Goal: Information Seeking & Learning: Learn about a topic

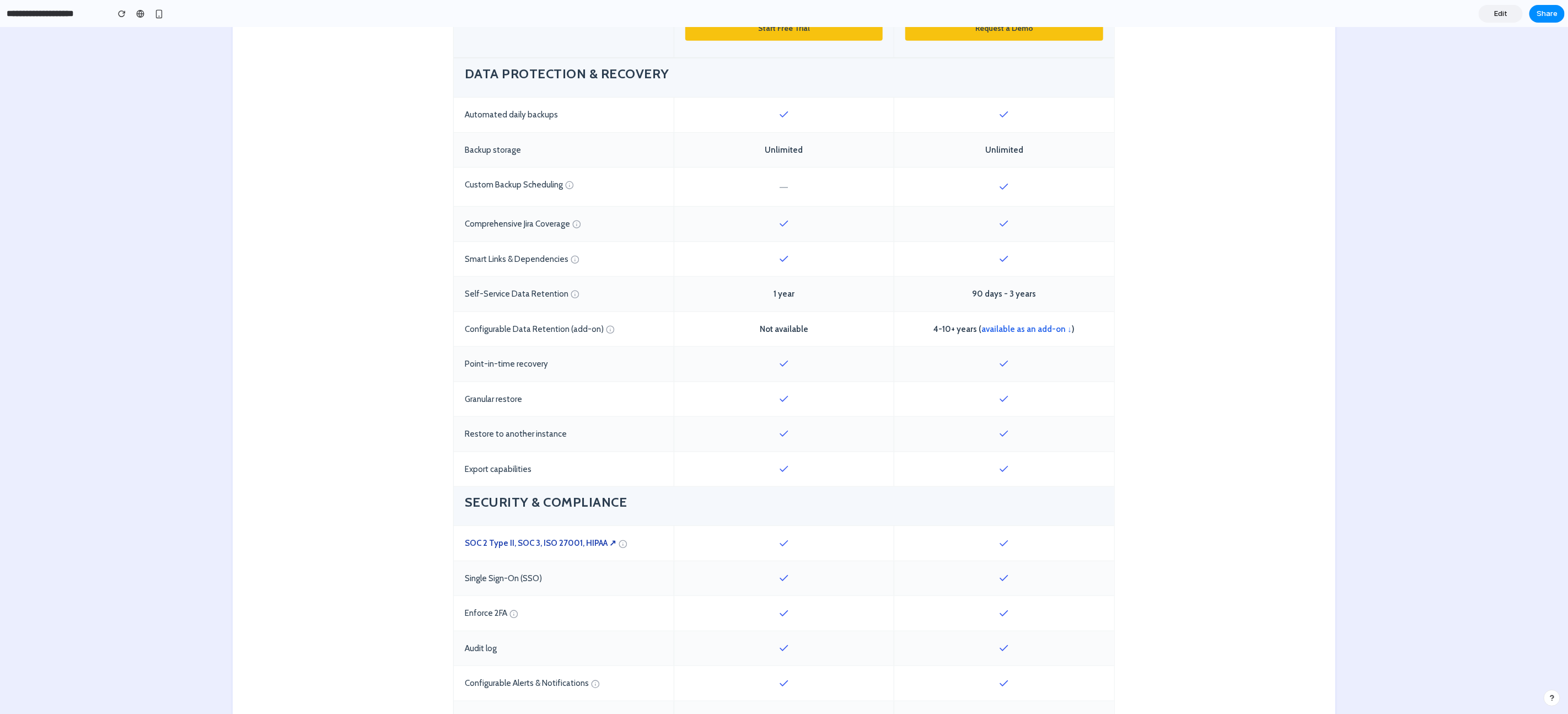
scroll to position [453, 0]
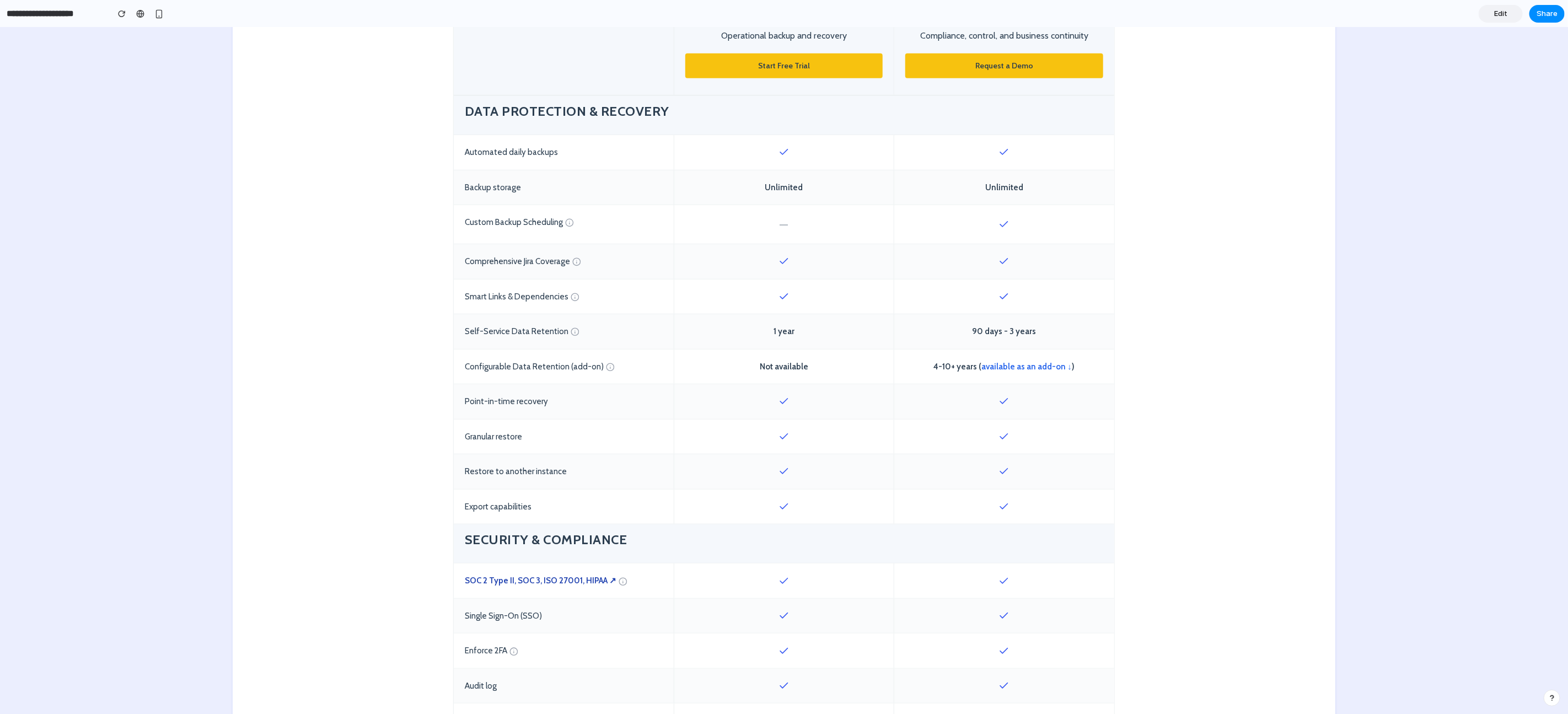
drag, startPoint x: 807, startPoint y: 224, endPoint x: 713, endPoint y: 227, distance: 94.0
click at [807, 224] on div "—" at bounding box center [783, 224] width 220 height 38
drag, startPoint x: 457, startPoint y: 332, endPoint x: 559, endPoint y: 330, distance: 102.0
click at [559, 330] on div "Self-Service Data Retention" at bounding box center [563, 331] width 220 height 35
click at [544, 331] on div "Self-Service Data Retention" at bounding box center [563, 331] width 220 height 35
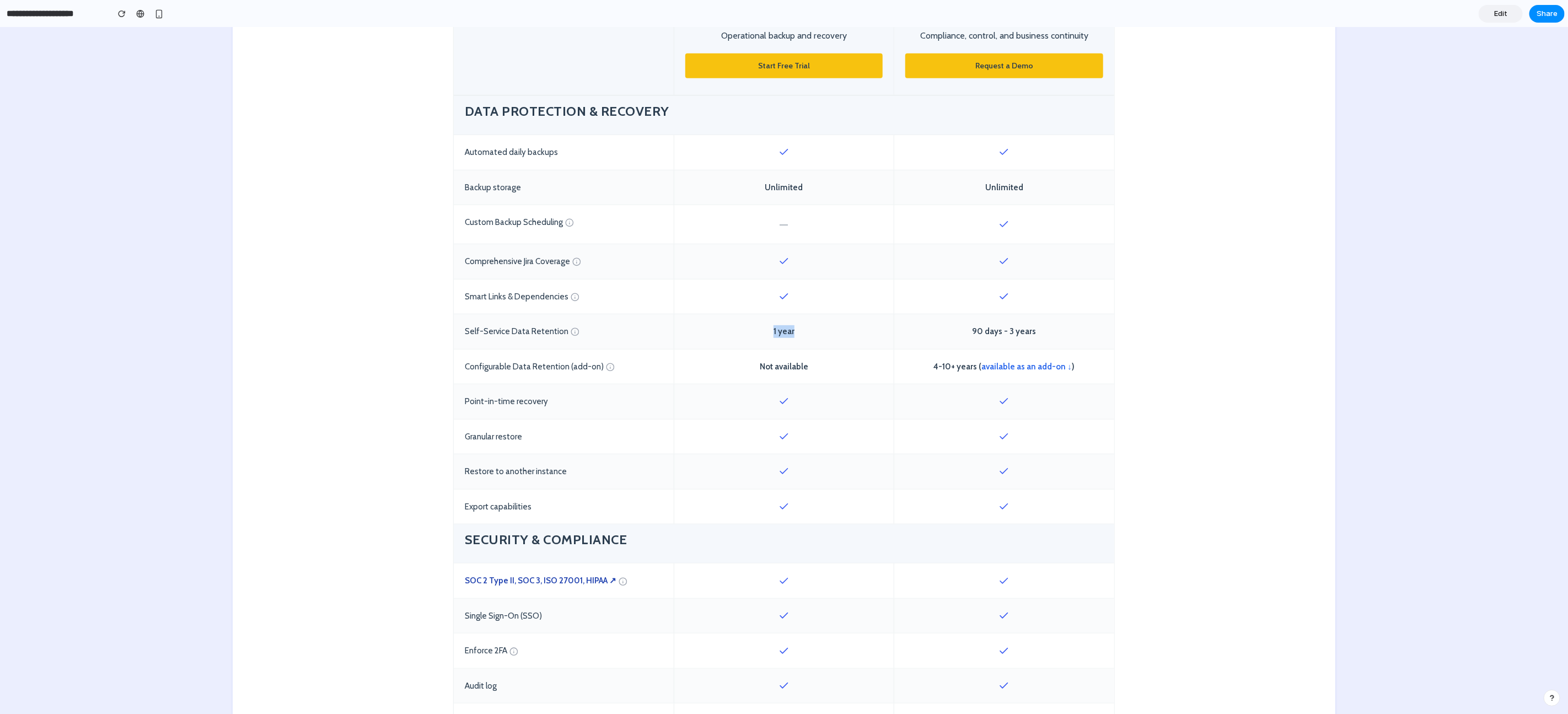
drag, startPoint x: 794, startPoint y: 331, endPoint x: 746, endPoint y: 329, distance: 48.0
click at [744, 329] on div "1 year" at bounding box center [783, 331] width 220 height 35
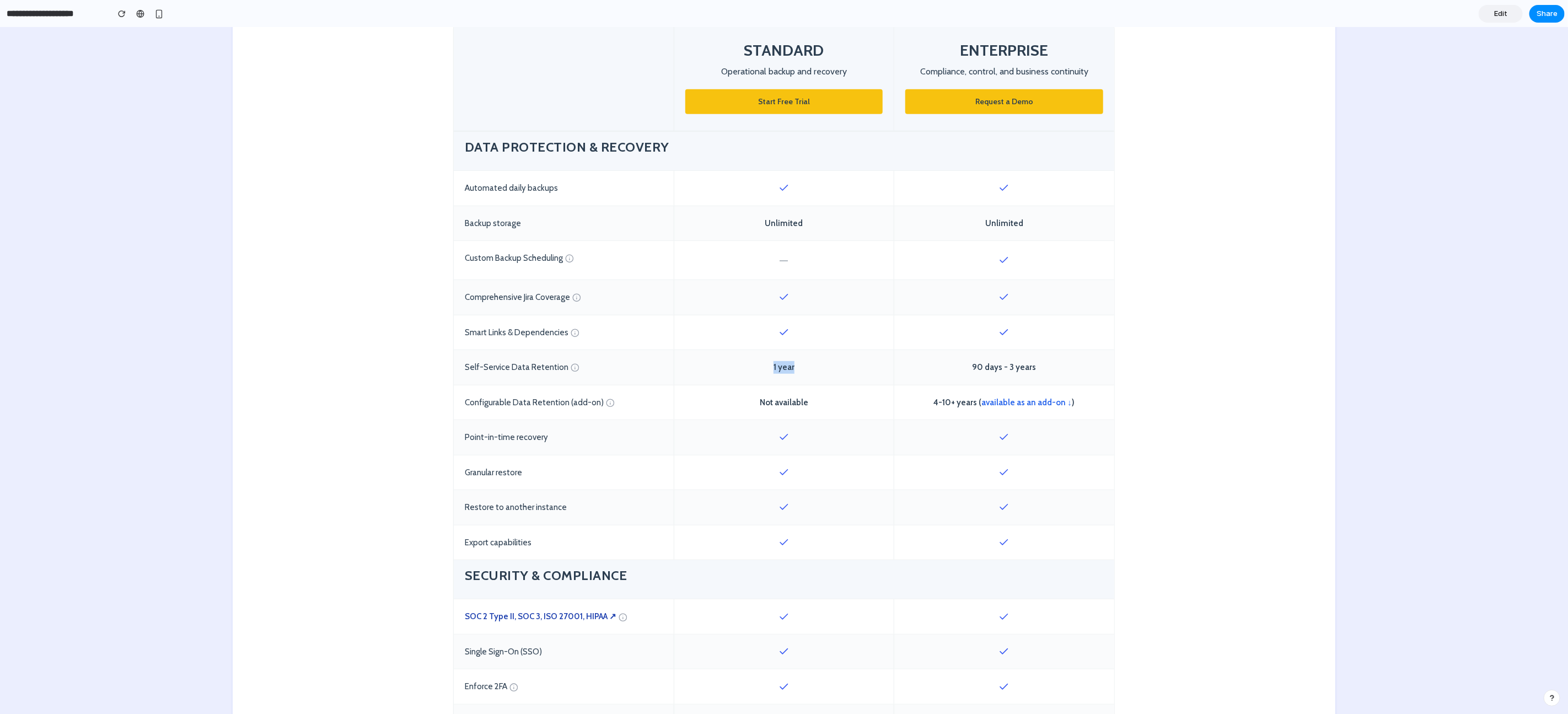
scroll to position [409, 0]
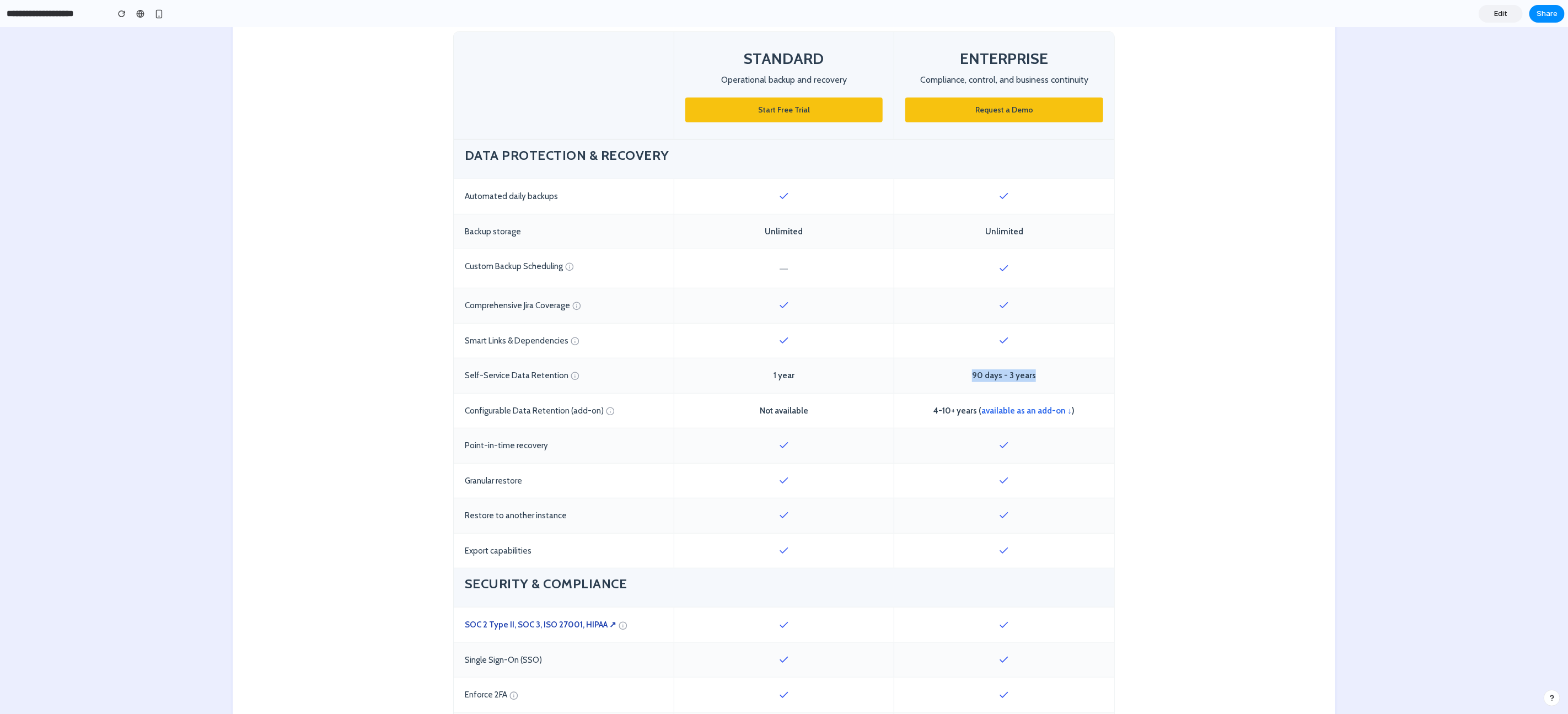
drag, startPoint x: 959, startPoint y: 375, endPoint x: 1048, endPoint y: 375, distance: 89.0
click at [1048, 375] on div "90 days - 3 years" at bounding box center [1004, 376] width 220 height 35
click at [1020, 377] on div "90 days - 3 years" at bounding box center [1004, 376] width 220 height 35
drag, startPoint x: 969, startPoint y: 375, endPoint x: 1030, endPoint y: 376, distance: 61.0
click at [1030, 376] on div "90 days - 3 years" at bounding box center [1004, 376] width 220 height 35
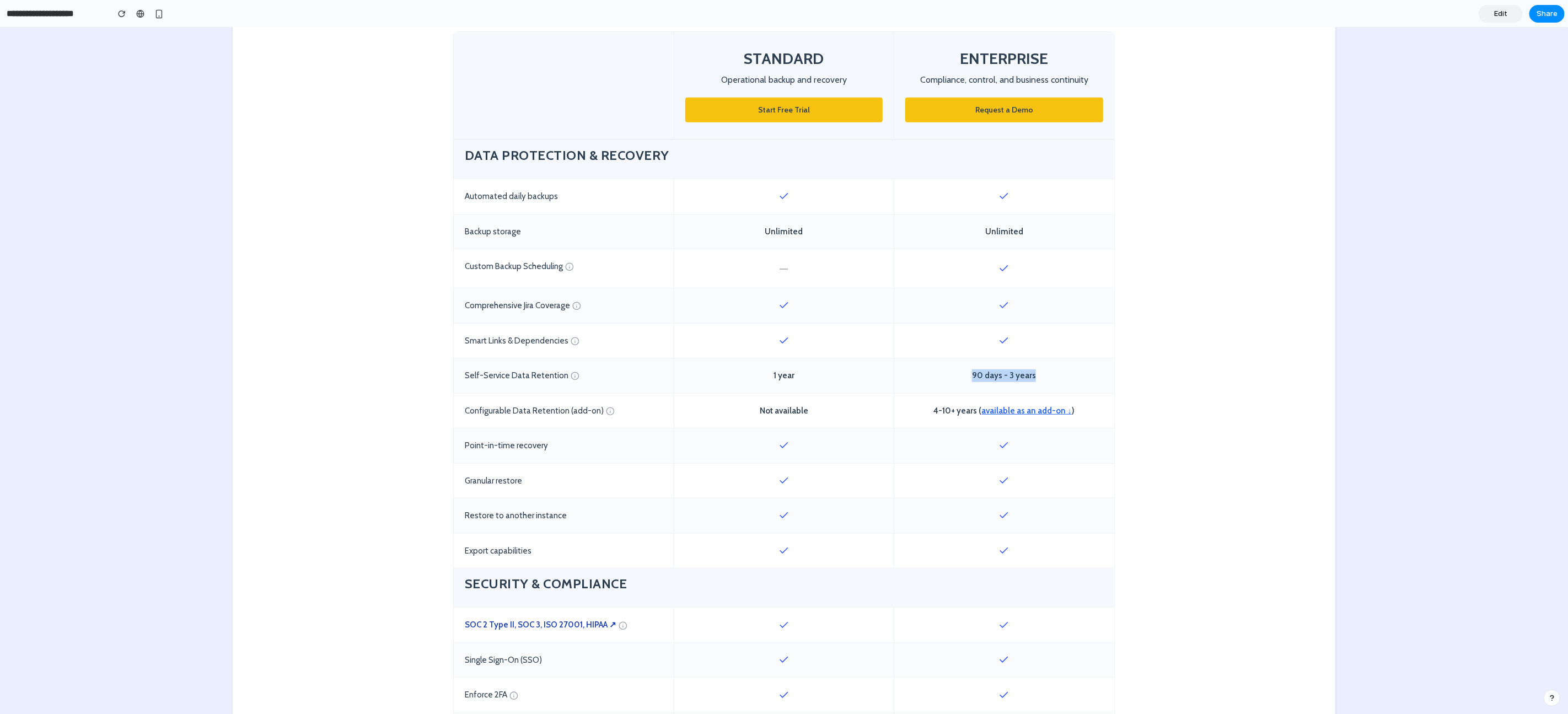
click at [1028, 410] on link "available as an add-on ↓" at bounding box center [1027, 411] width 91 height 10
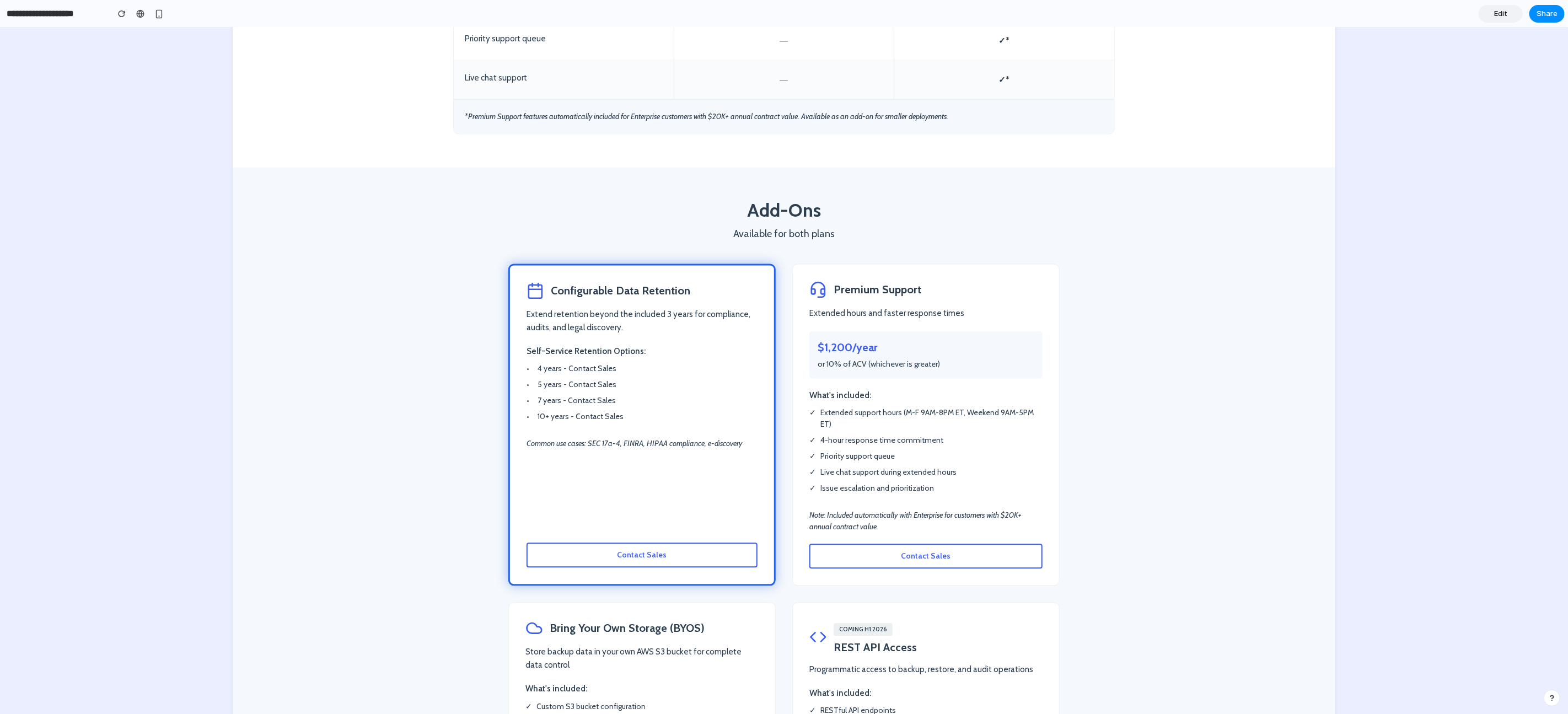
scroll to position [1716, 0]
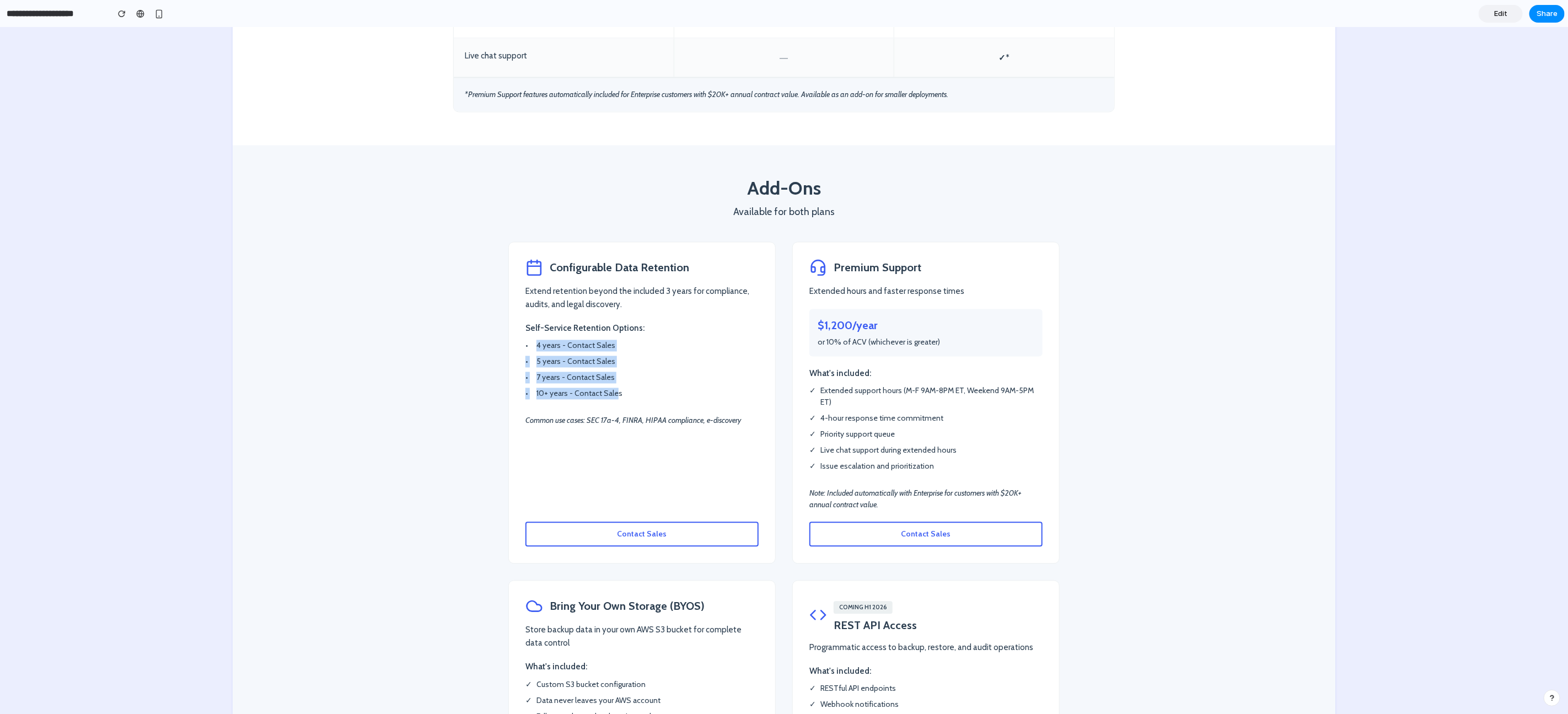
drag, startPoint x: 533, startPoint y: 346, endPoint x: 611, endPoint y: 393, distance: 91.1
click at [611, 393] on ul "• 4 years - Contact Sales • 5 years - Contact Sales • 7 years - Contact Sales •…" at bounding box center [642, 370] width 233 height 60
click at [623, 391] on li "• 10+ years - Contact Sales" at bounding box center [642, 394] width 233 height 12
drag, startPoint x: 615, startPoint y: 392, endPoint x: 523, endPoint y: 343, distance: 104.2
click at [525, 343] on ul "• 4 years - Contact Sales • 5 years - Contact Sales • 7 years - Contact Sales •…" at bounding box center [642, 370] width 233 height 60
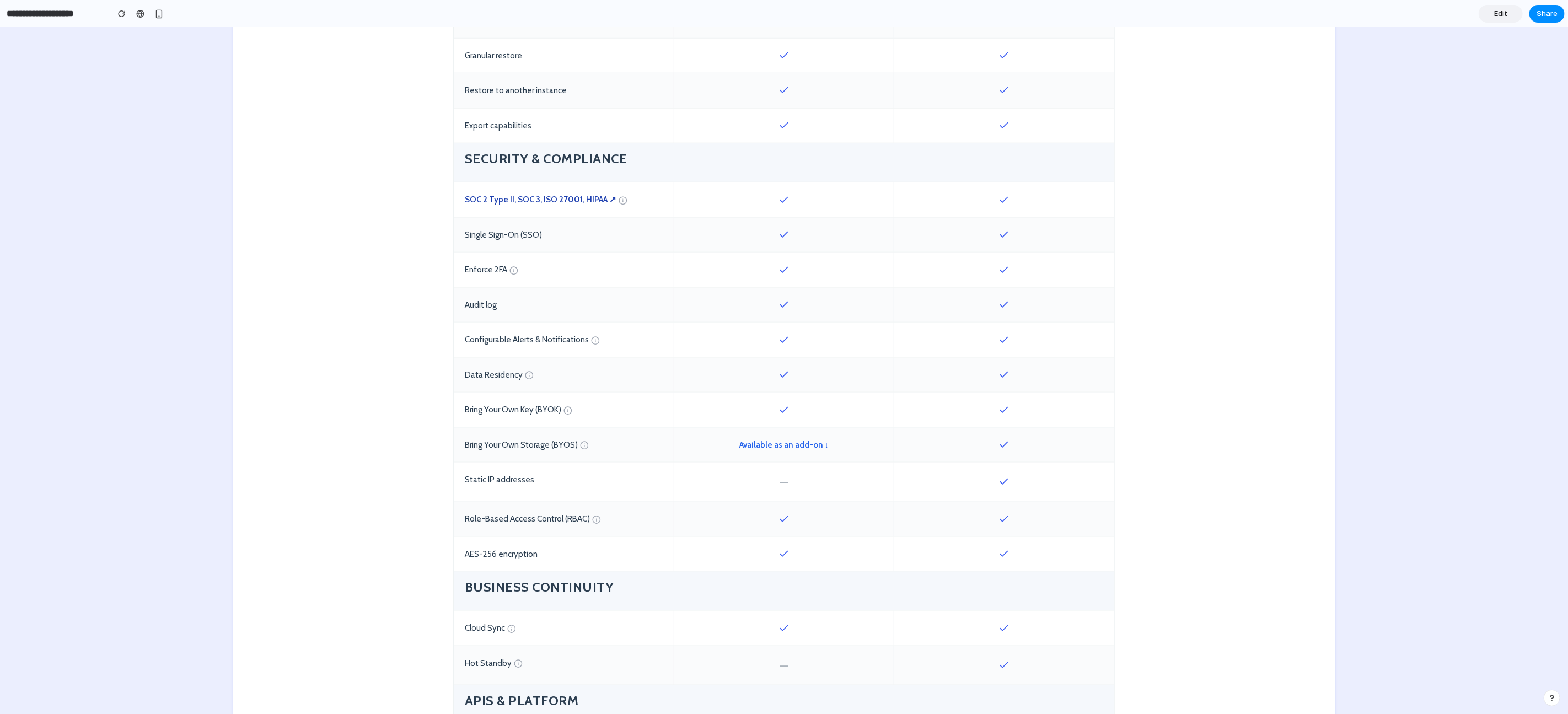
scroll to position [835, 0]
click at [788, 447] on link "Available as an add-on ↓" at bounding box center [785, 444] width 90 height 13
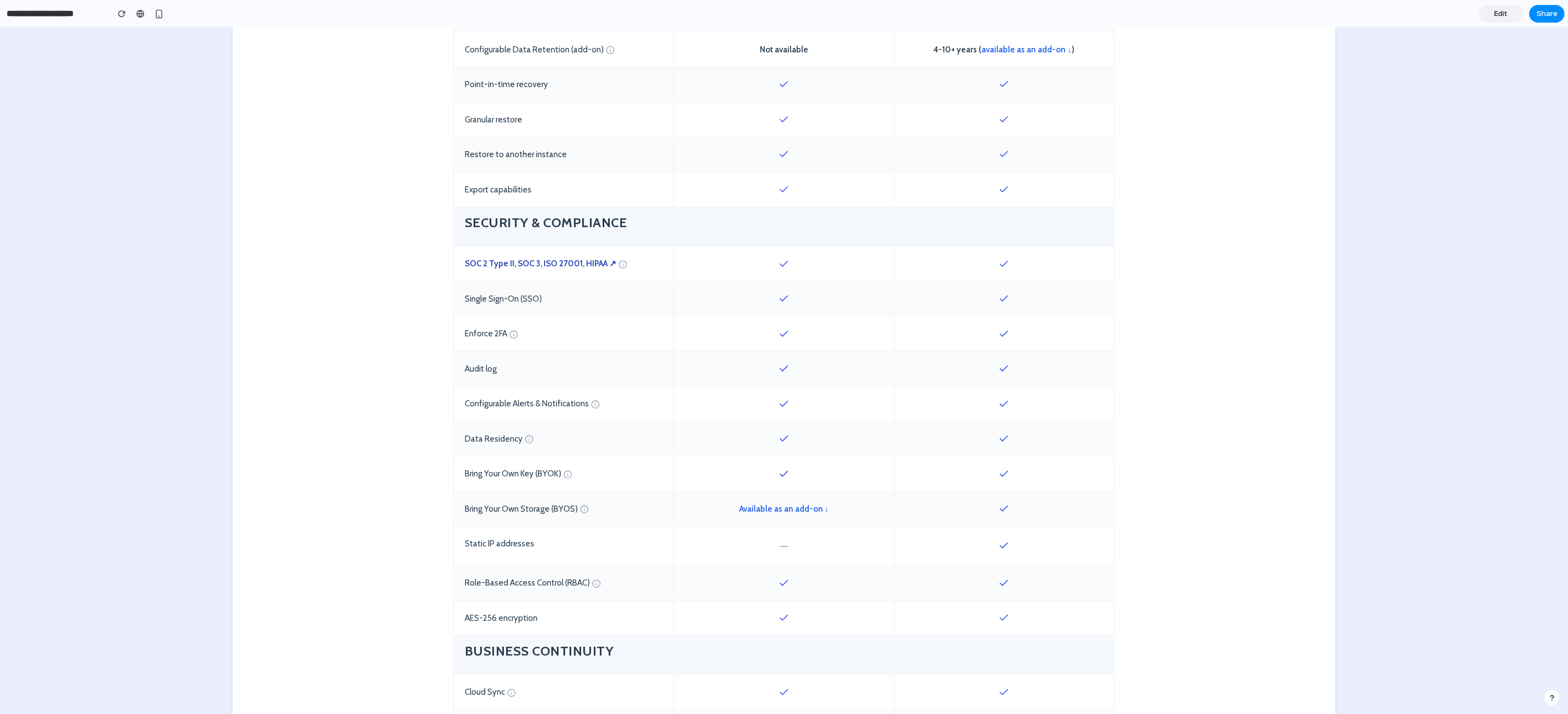
scroll to position [772, 0]
drag, startPoint x: 996, startPoint y: 506, endPoint x: 984, endPoint y: 507, distance: 12.0
click at [982, 507] on div at bounding box center [1004, 506] width 220 height 35
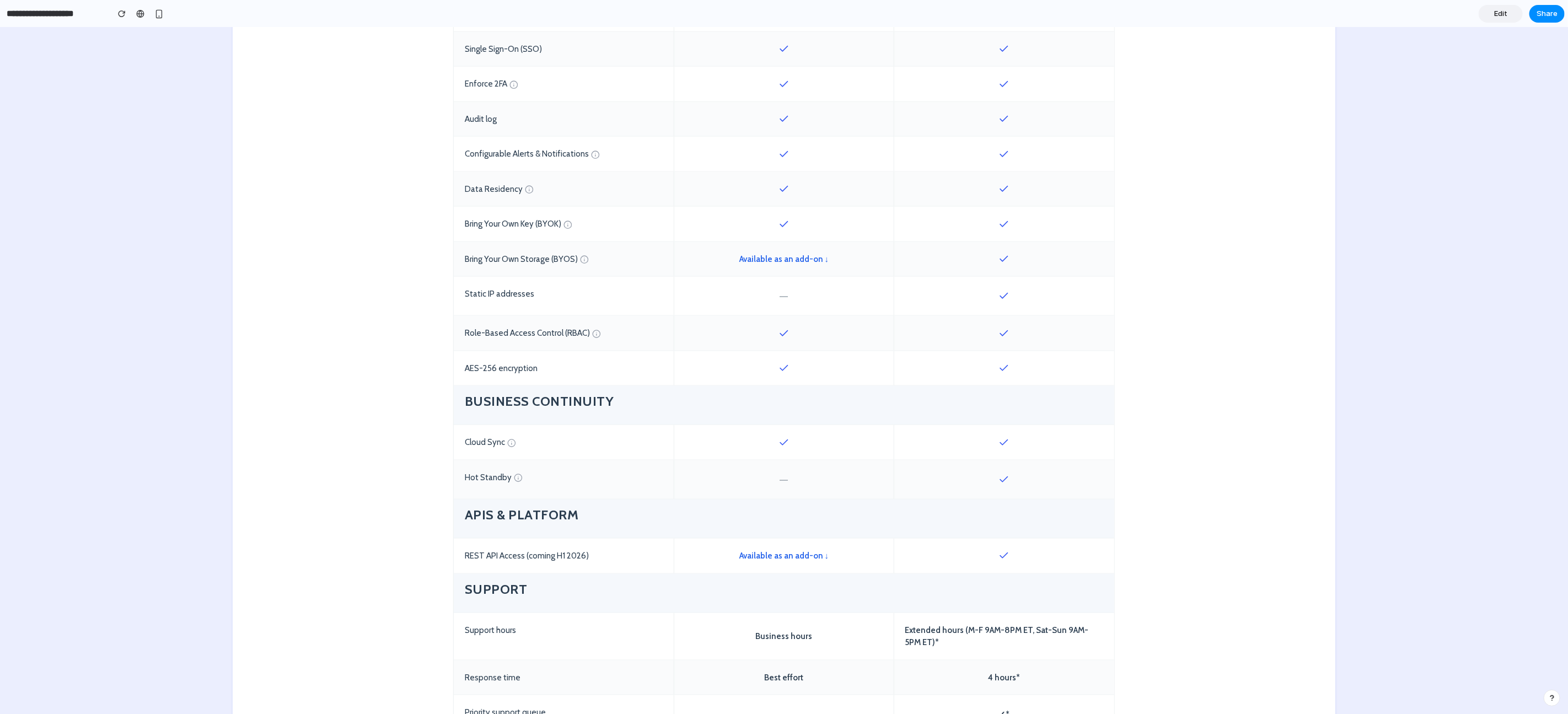
scroll to position [1046, 0]
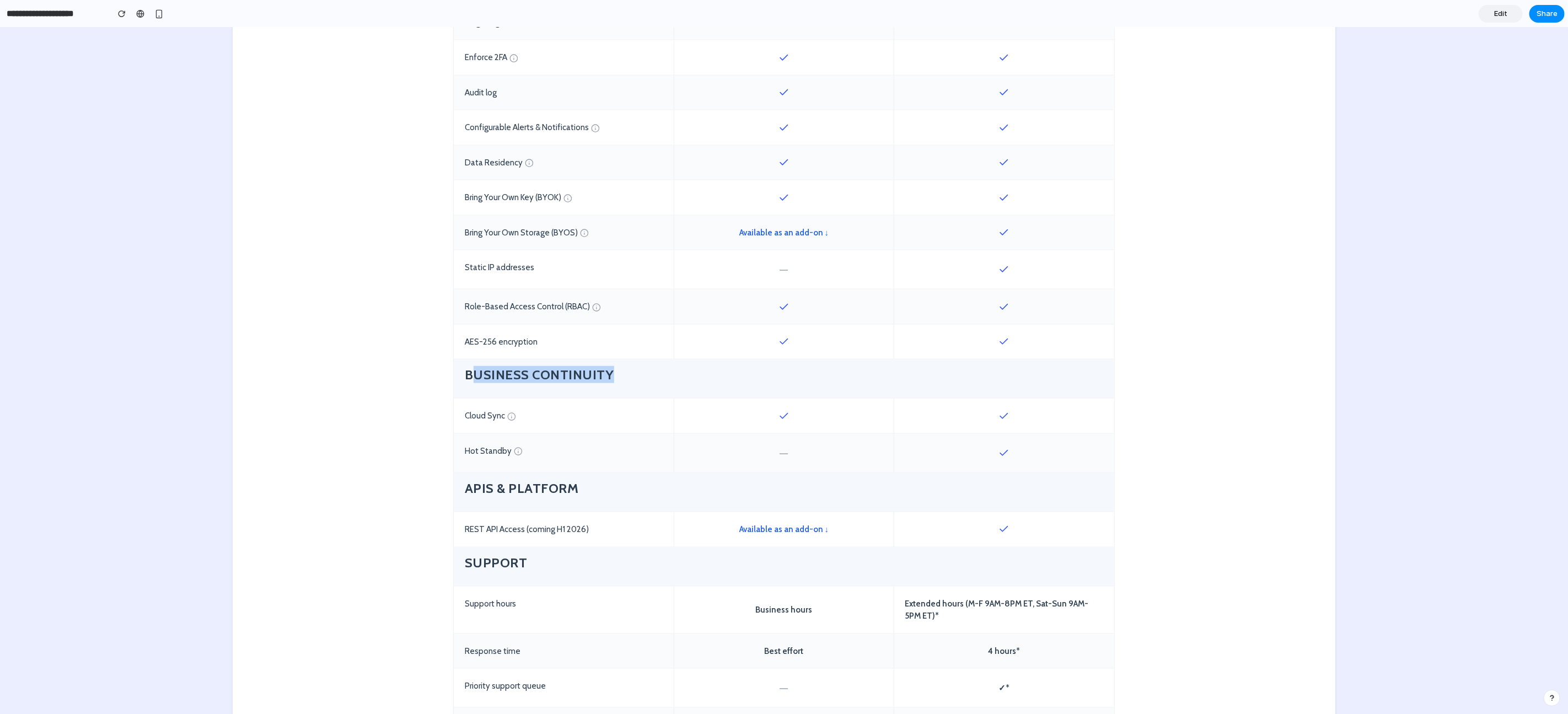
drag, startPoint x: 467, startPoint y: 376, endPoint x: 629, endPoint y: 377, distance: 162.0
click at [629, 377] on h4 "Business Continuity" at bounding box center [784, 374] width 639 height 17
click at [629, 377] on h4 "Business Continuity" at bounding box center [784, 374] width 639 height 17
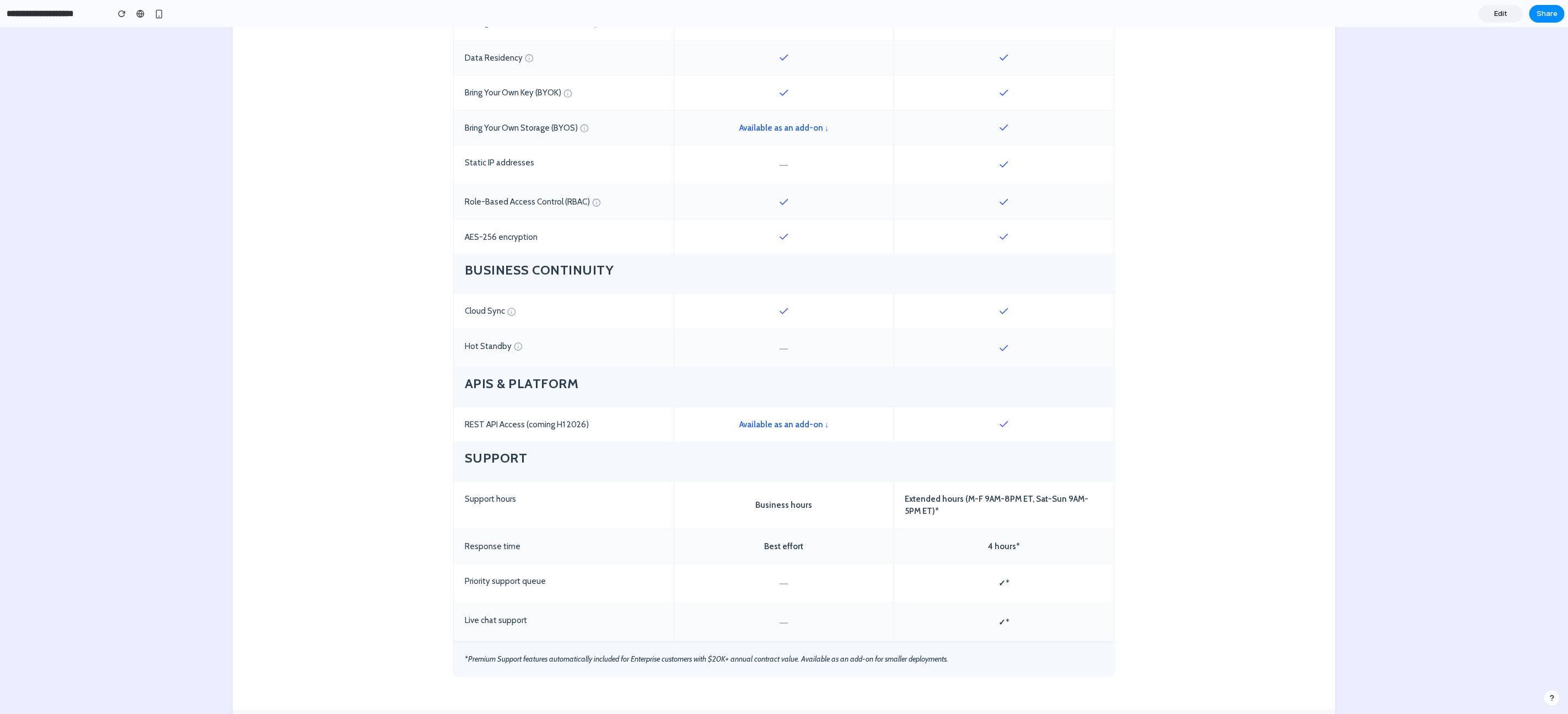
scroll to position [1155, 0]
drag, startPoint x: 1021, startPoint y: 421, endPoint x: 844, endPoint y: 421, distance: 177.0
click at [844, 421] on div "REST API Access (coming H1 2026) Available as an add-on ↓" at bounding box center [783, 421] width 660 height 35
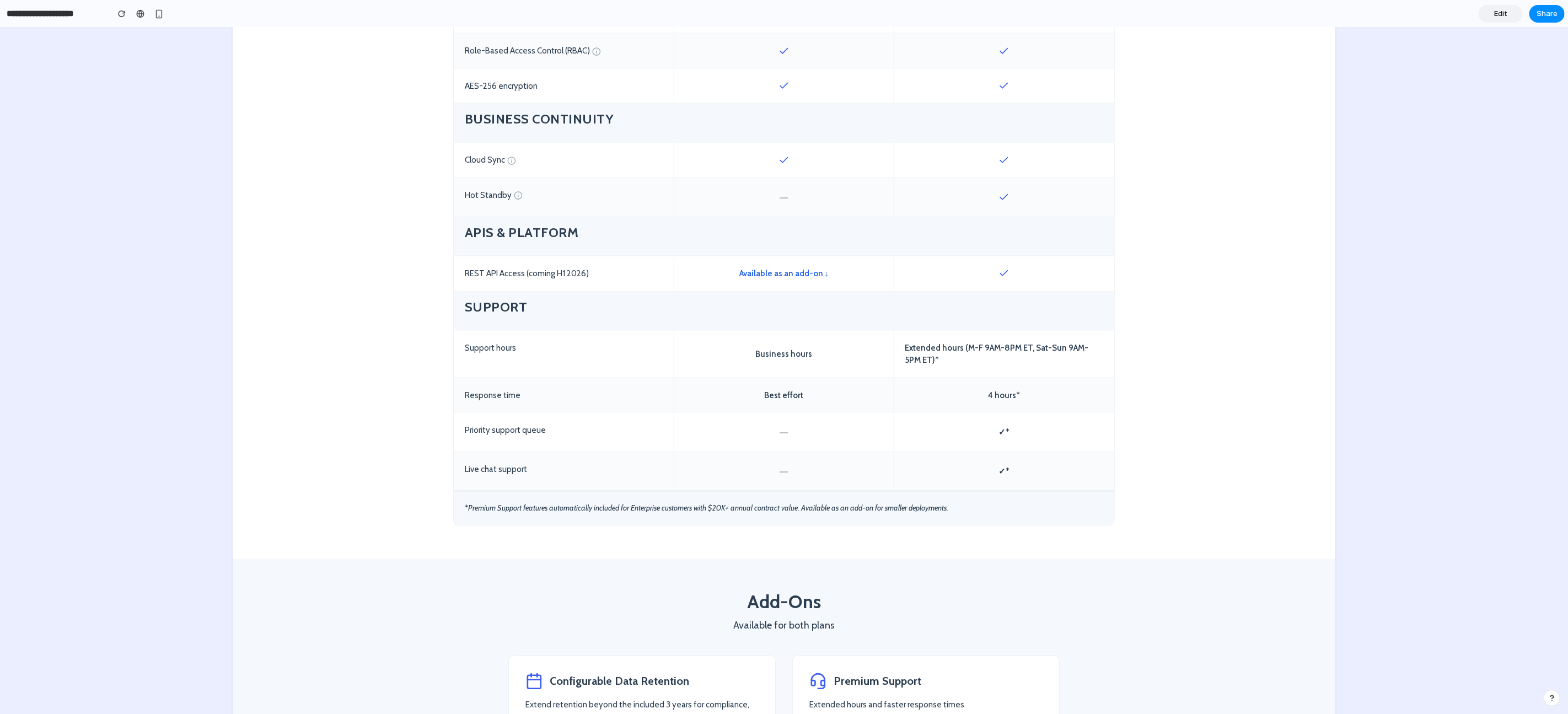
scroll to position [1326, 0]
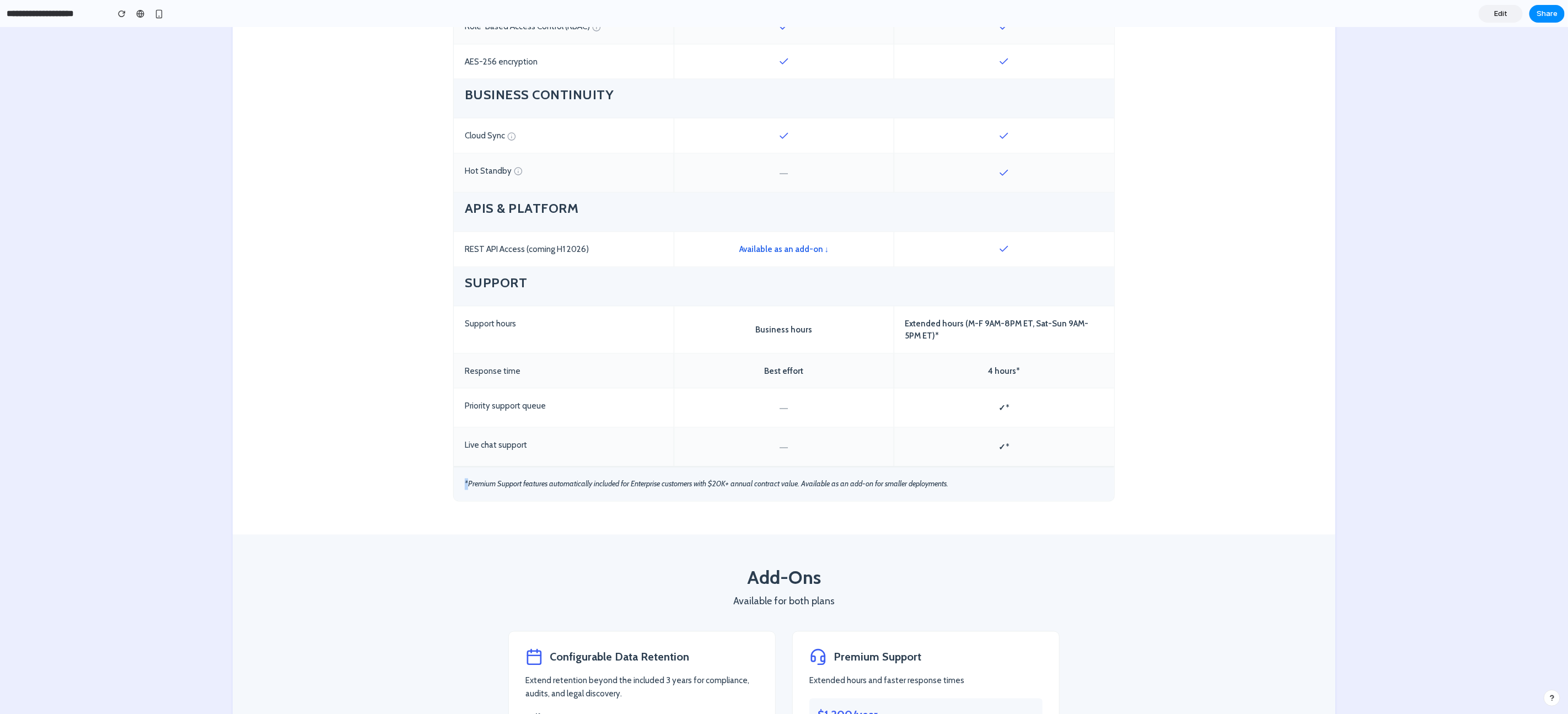
drag, startPoint x: 1005, startPoint y: 486, endPoint x: 465, endPoint y: 485, distance: 540.0
click at [465, 485] on div "*Premium Support features automatically included for Enterprise customers with …" at bounding box center [783, 483] width 660 height 35
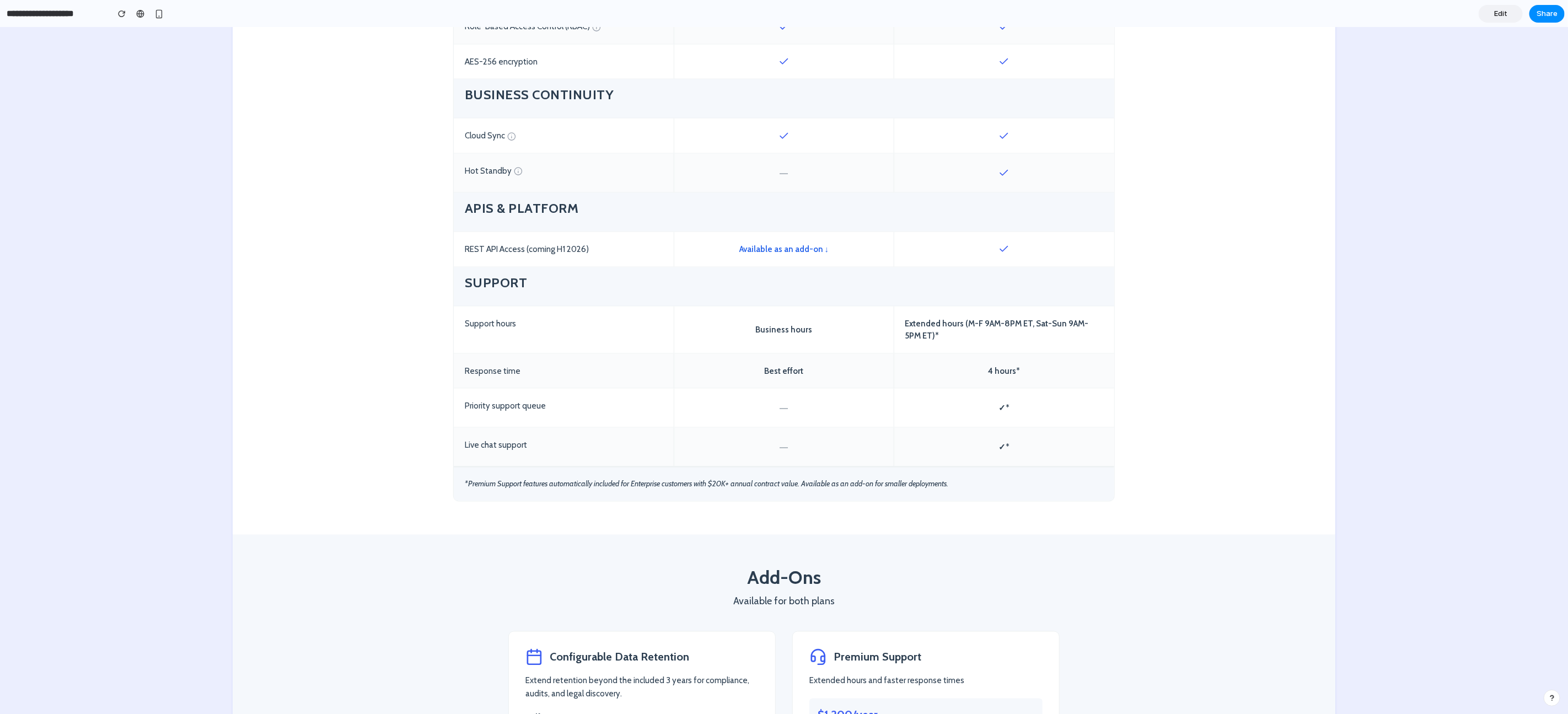
click at [721, 483] on div "*Premium Support features automatically included for Enterprise customers with …" at bounding box center [783, 483] width 660 height 35
click at [716, 483] on div "*Premium Support features automatically included for Enterprise customers with …" at bounding box center [783, 483] width 660 height 35
click at [721, 484] on div "*Premium Support features automatically included for Enterprise customers with …" at bounding box center [783, 483] width 660 height 35
click at [720, 485] on div "*Premium Support features automatically included for Enterprise customers with …" at bounding box center [783, 483] width 660 height 35
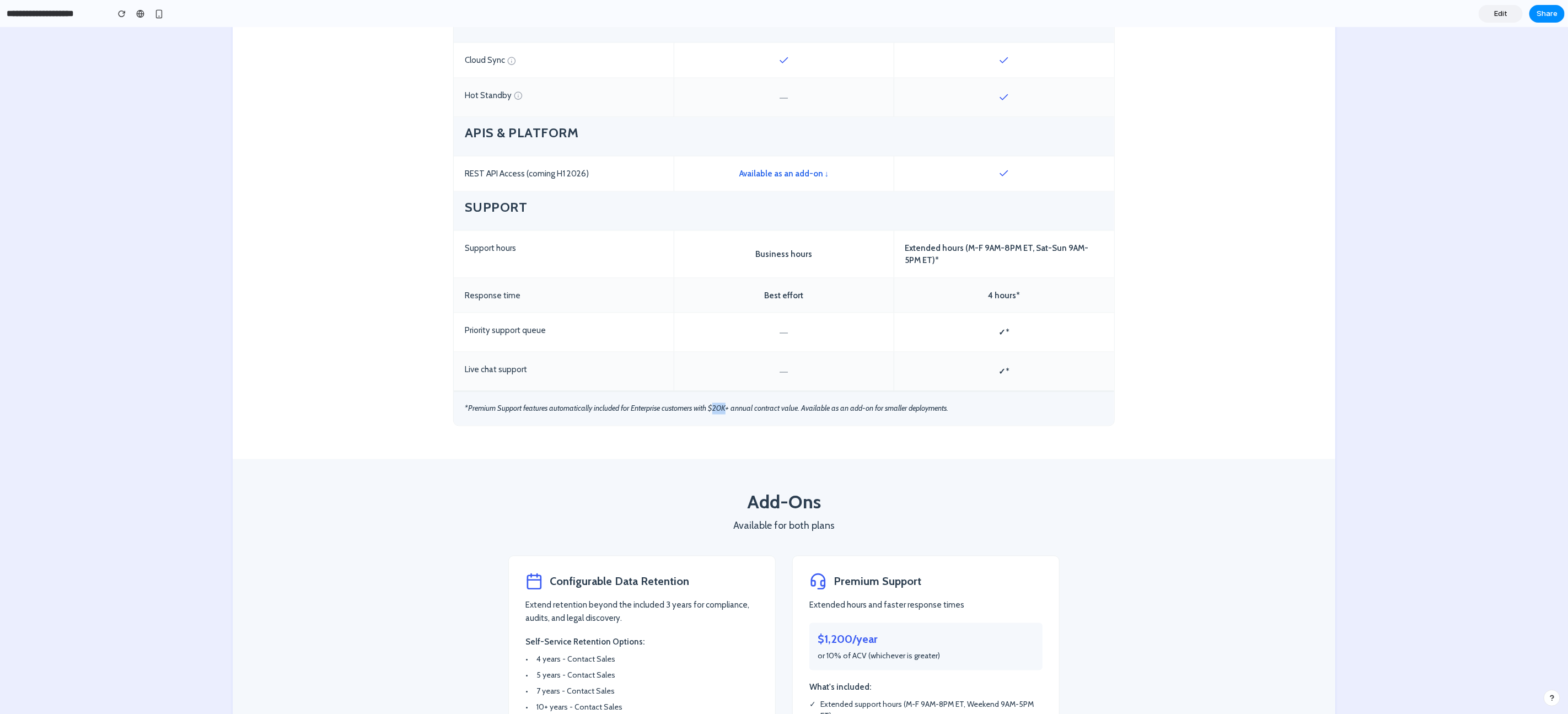
scroll to position [1404, 0]
click at [714, 407] on div "*Premium Support features automatically included for Enterprise customers with …" at bounding box center [783, 406] width 660 height 35
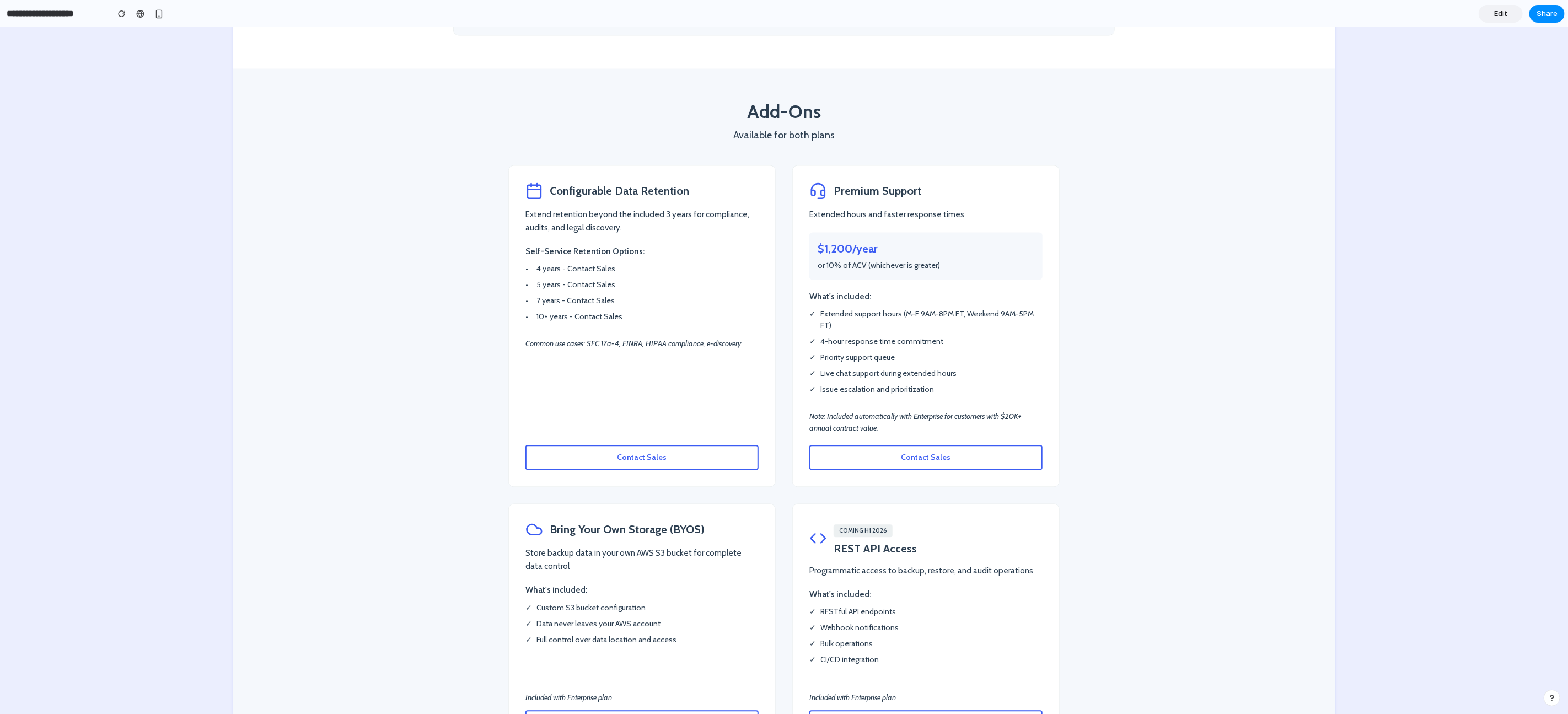
scroll to position [1796, 0]
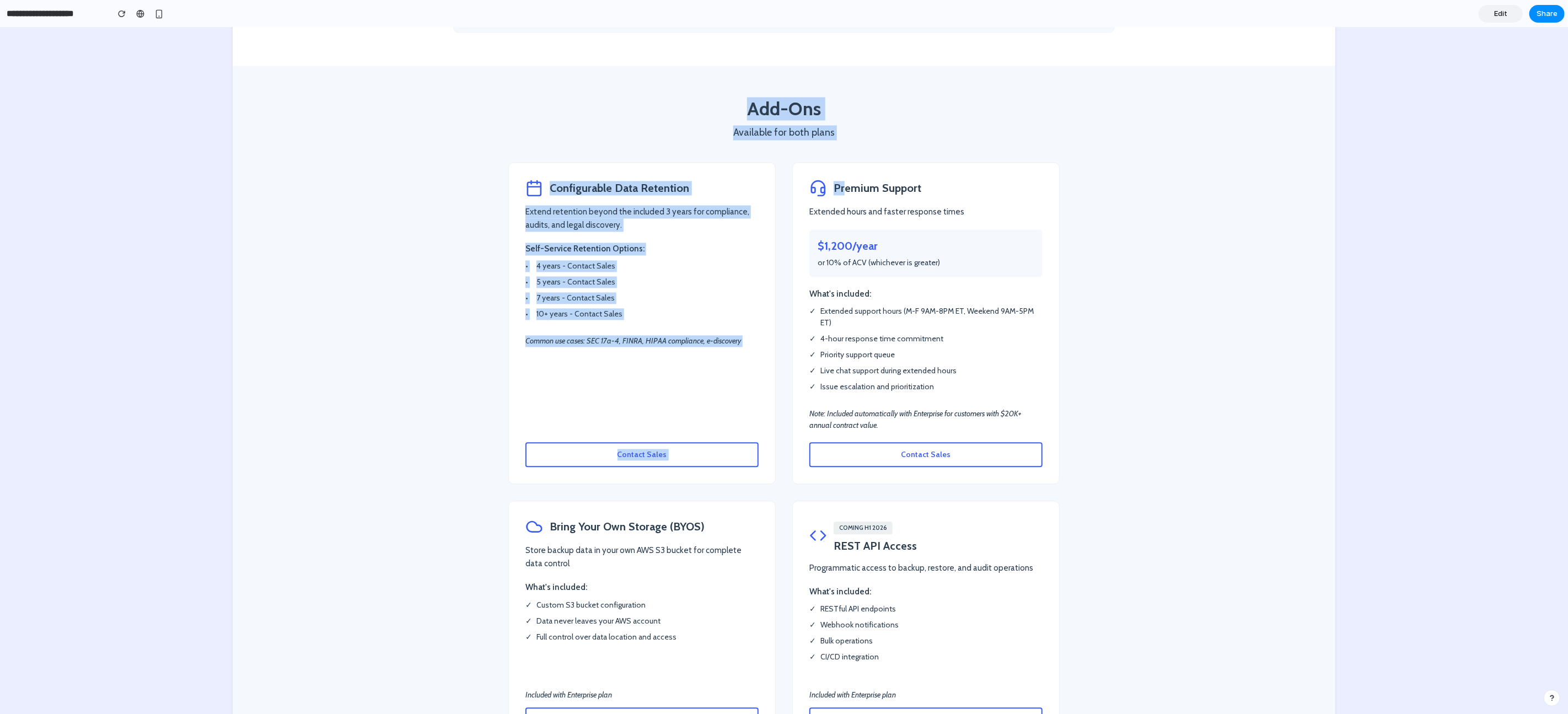
drag, startPoint x: 762, startPoint y: 113, endPoint x: 839, endPoint y: 182, distance: 103.4
click at [839, 182] on div "Add-Ons Available for both plans Configurable Data Retention Extend retention b…" at bounding box center [784, 424] width 662 height 651
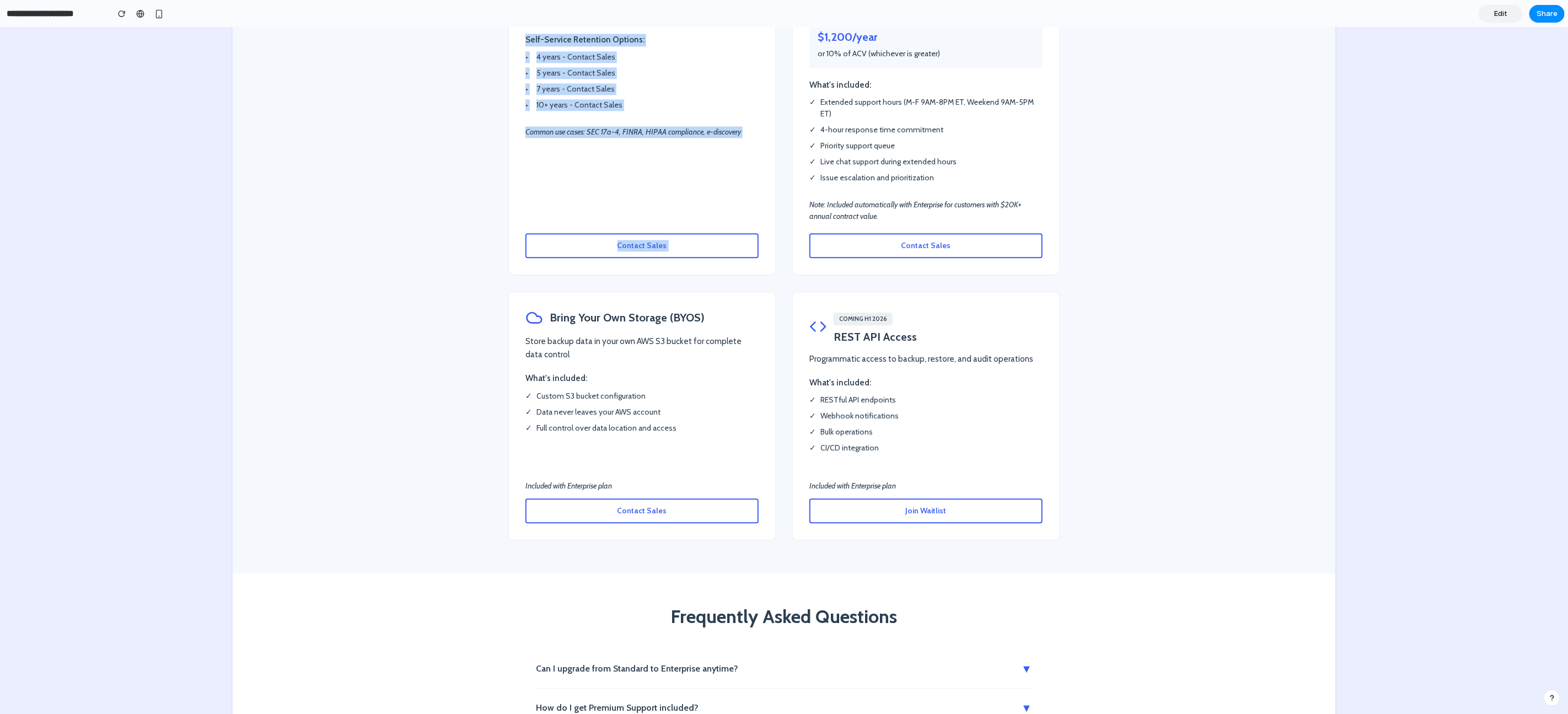
scroll to position [2005, 0]
click at [939, 505] on span "Join Waitlist" at bounding box center [926, 510] width 41 height 10
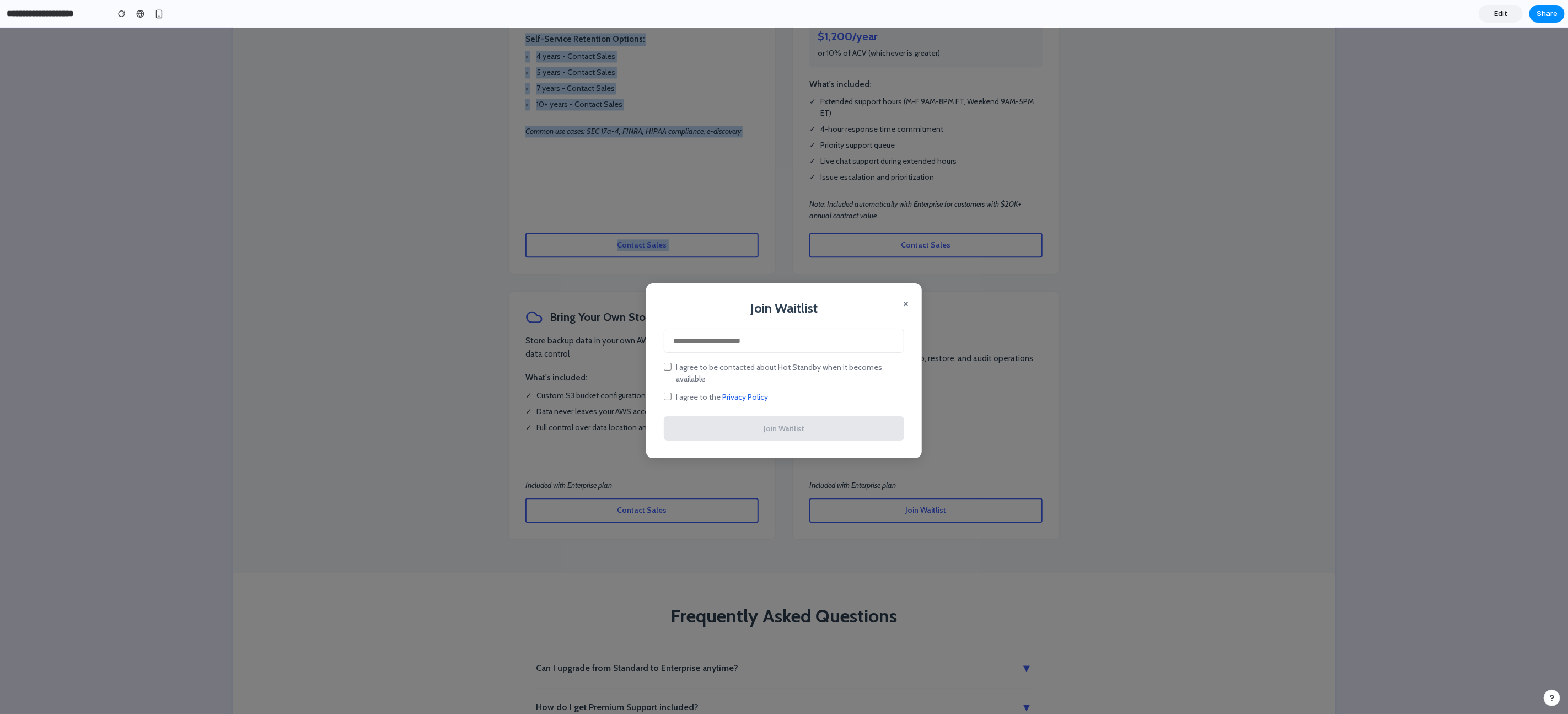
click at [903, 309] on button "×" at bounding box center [906, 303] width 5 height 13
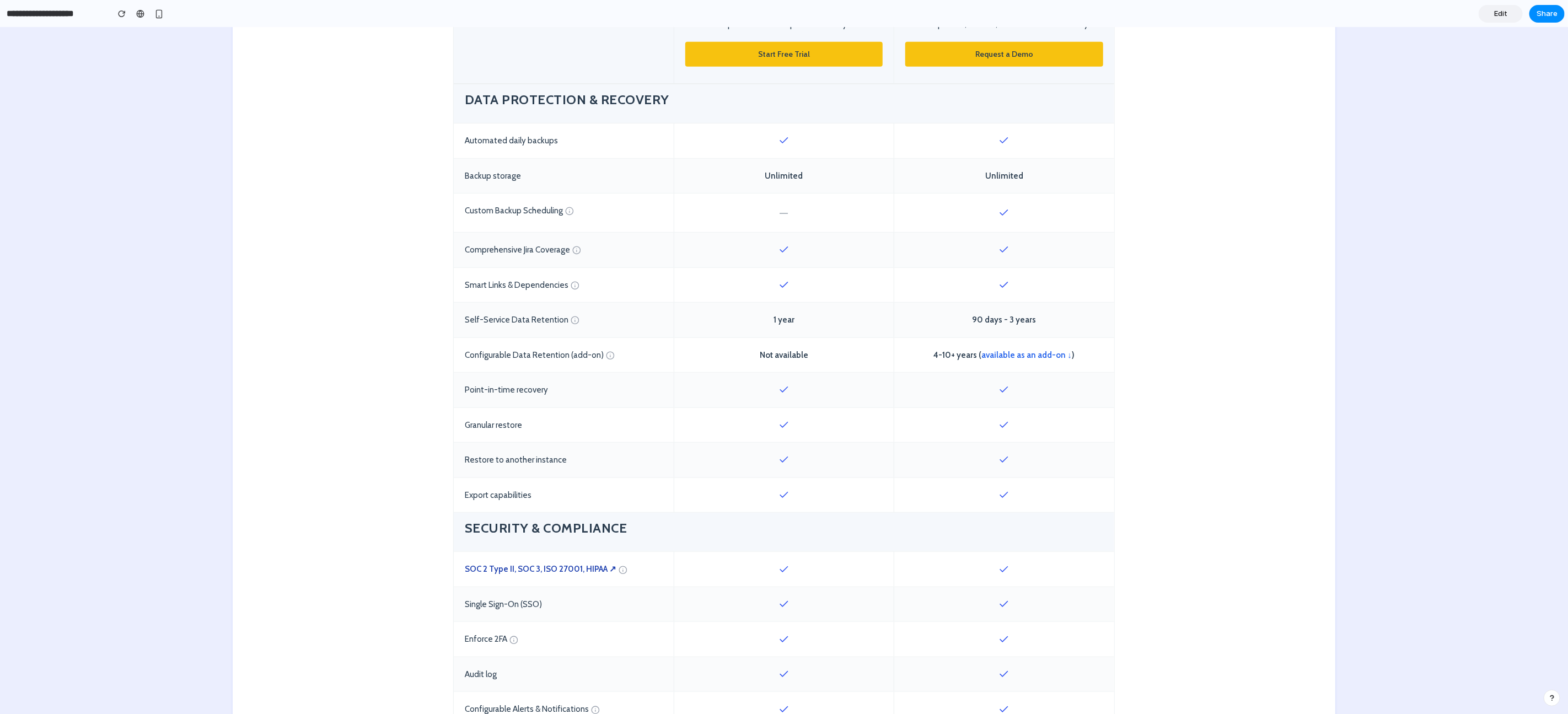
scroll to position [430, 0]
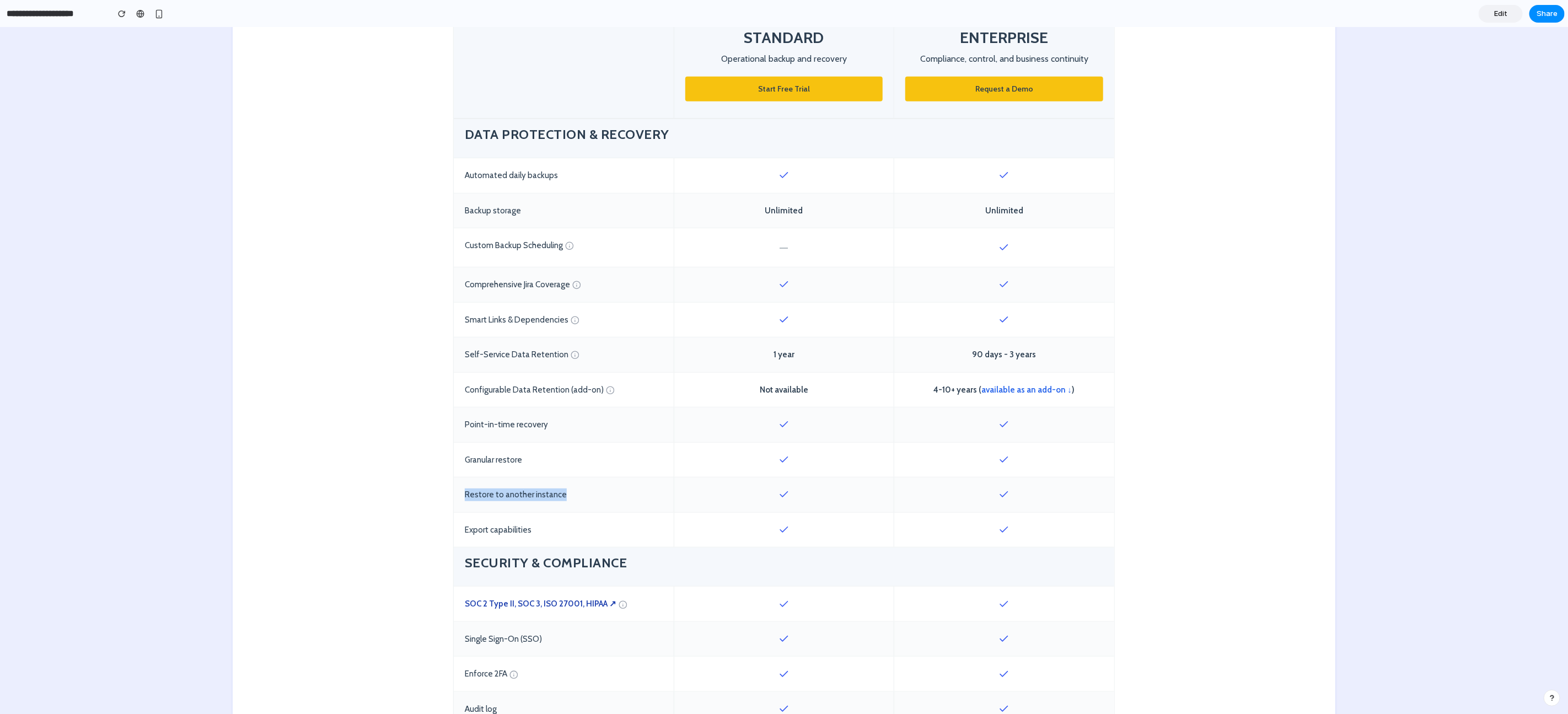
drag, startPoint x: 542, startPoint y: 494, endPoint x: 458, endPoint y: 492, distance: 84.0
click at [458, 492] on div "Restore to another instance" at bounding box center [563, 494] width 220 height 35
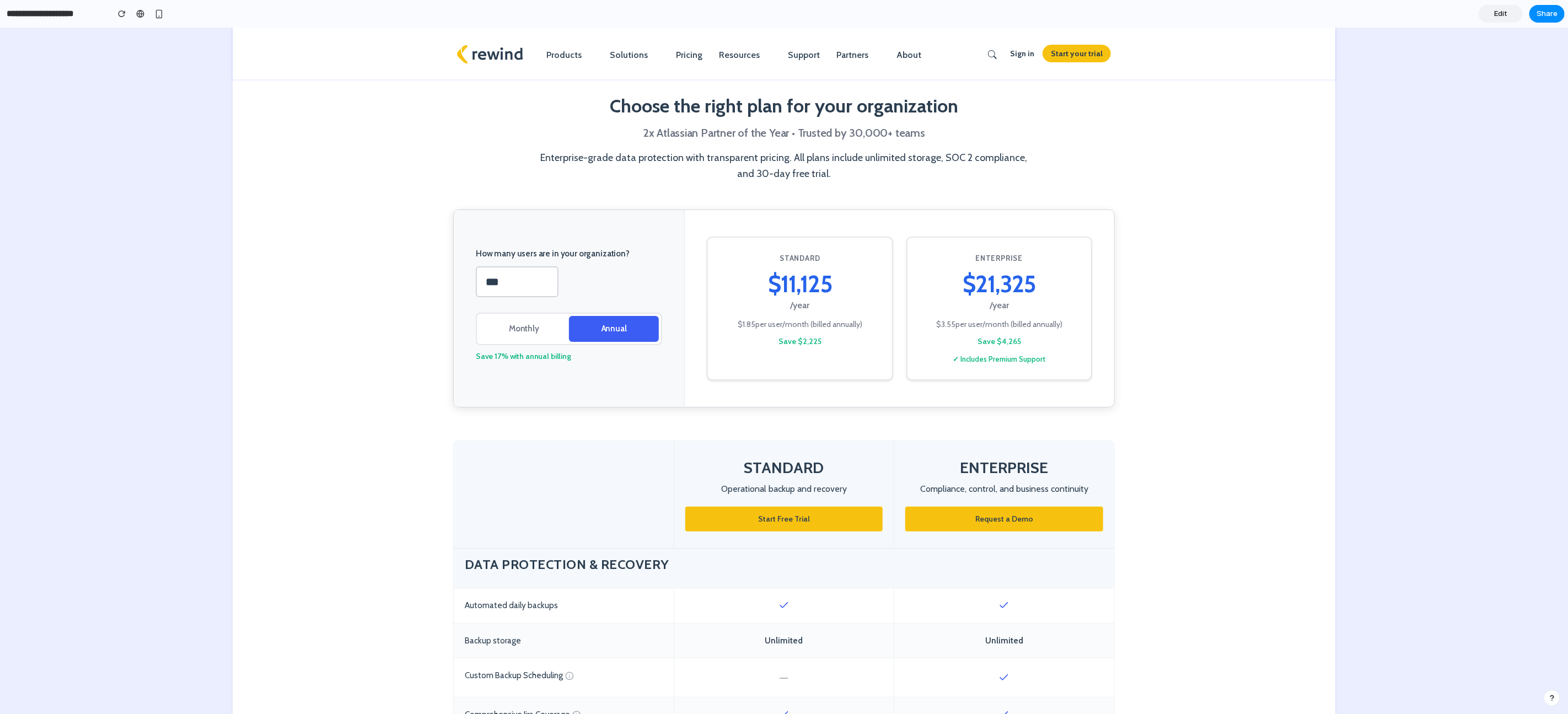
scroll to position [430, 0]
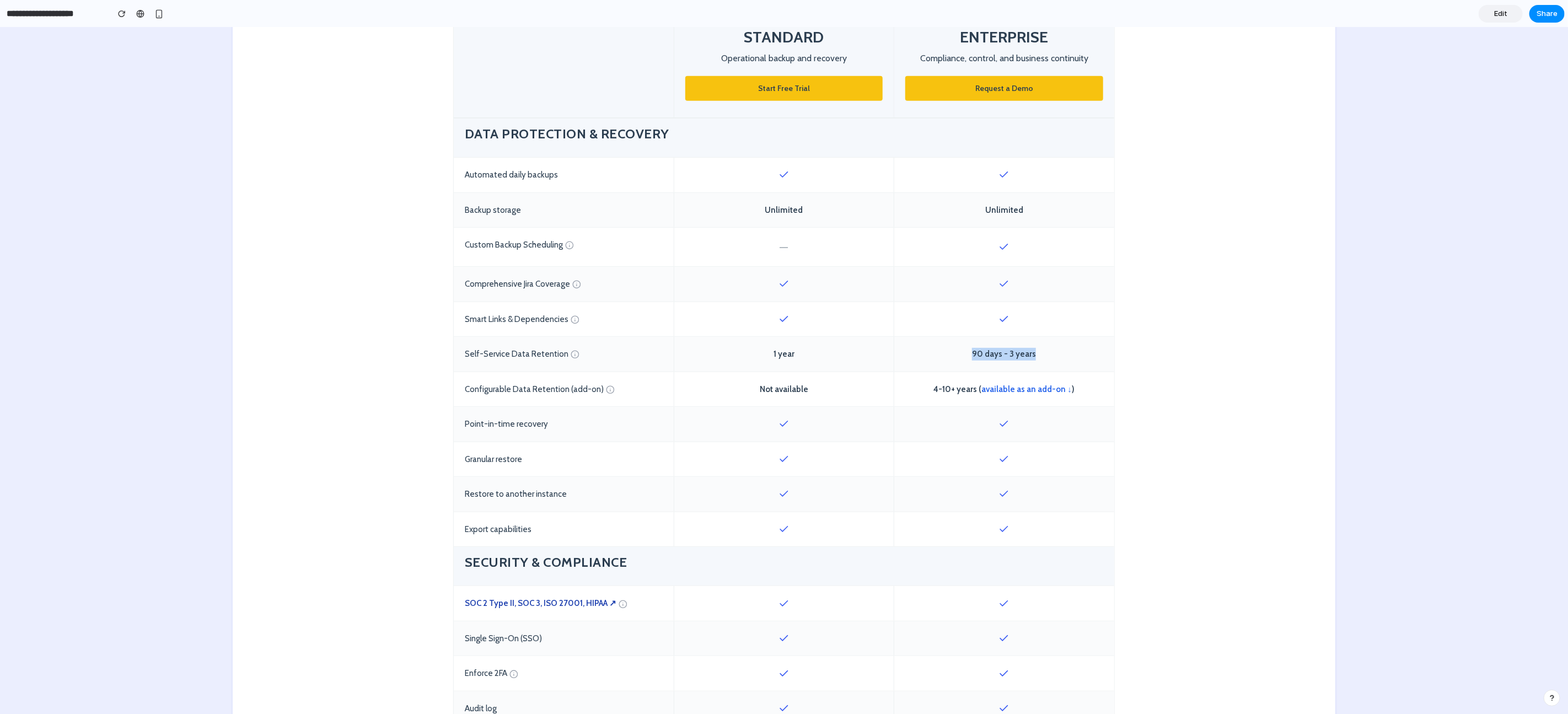
drag, startPoint x: 1031, startPoint y: 355, endPoint x: 939, endPoint y: 354, distance: 92.0
click at [940, 354] on div "90 days - 3 years" at bounding box center [1004, 354] width 220 height 35
click at [1029, 354] on div "90 days - 3 years" at bounding box center [1004, 354] width 220 height 35
drag, startPoint x: 1038, startPoint y: 348, endPoint x: 955, endPoint y: 350, distance: 83.0
click at [955, 350] on div "90 days - 3 years" at bounding box center [1004, 354] width 220 height 35
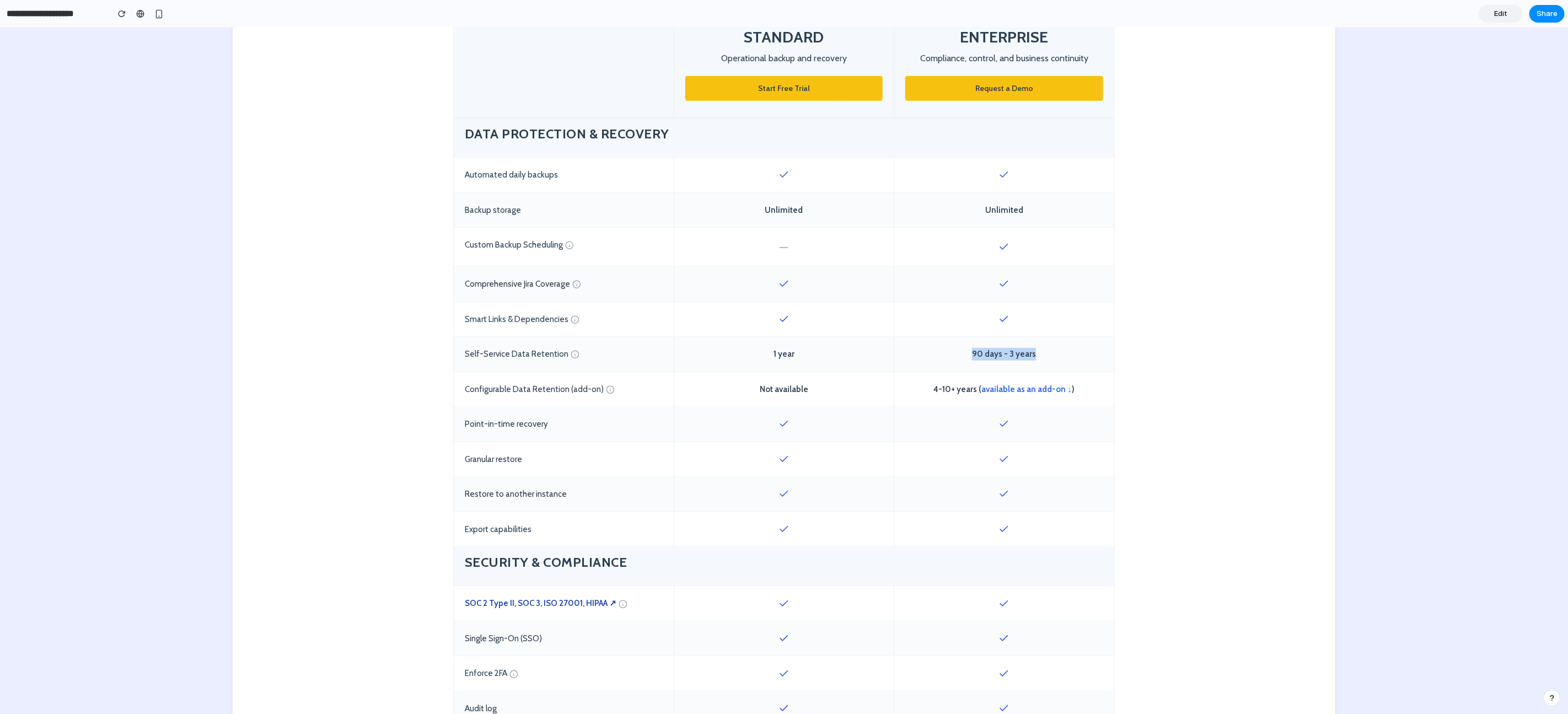
click at [1035, 354] on div "90 days - 3 years" at bounding box center [1004, 354] width 220 height 35
drag, startPoint x: 1054, startPoint y: 351, endPoint x: 954, endPoint y: 354, distance: 100.0
click at [954, 354] on div "90 days - 3 years" at bounding box center [1004, 354] width 220 height 35
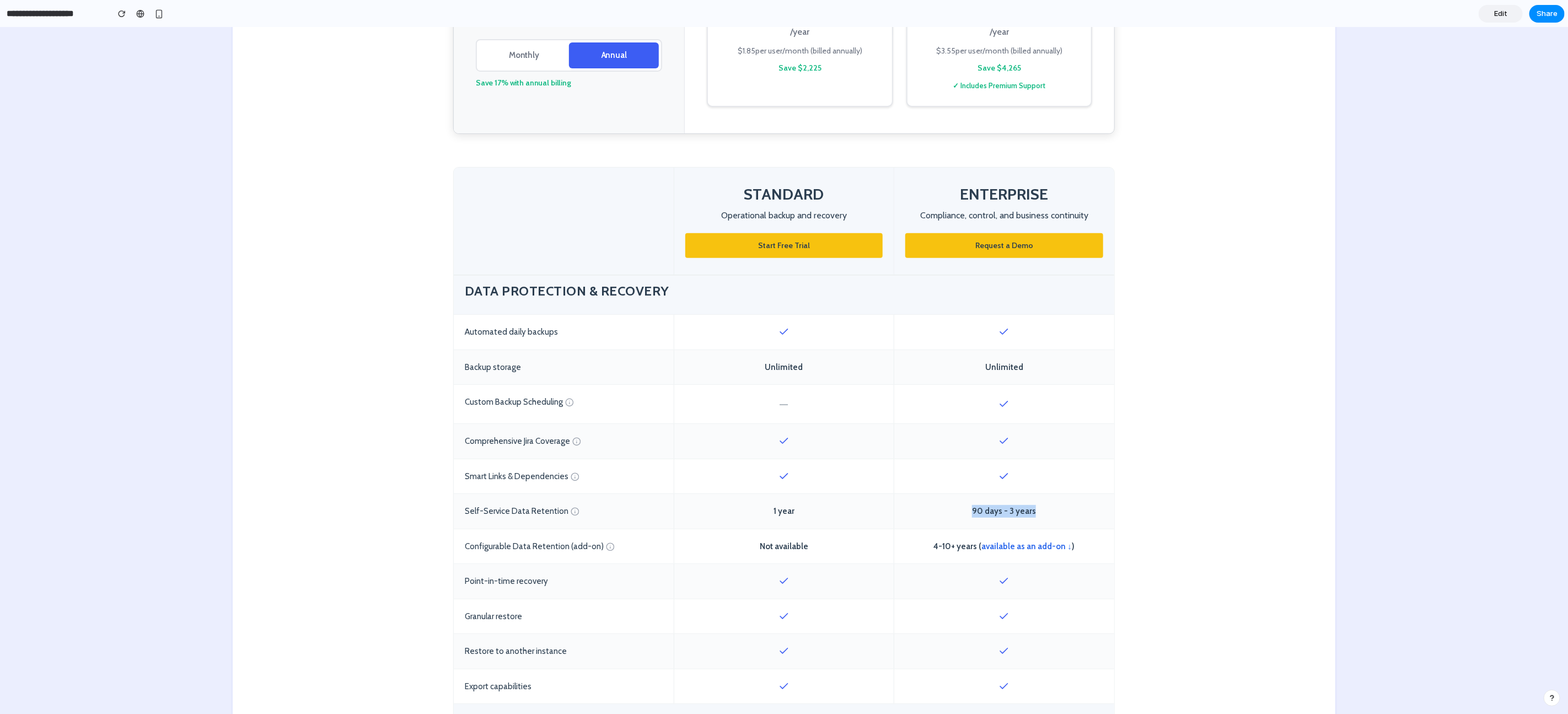
scroll to position [366, 0]
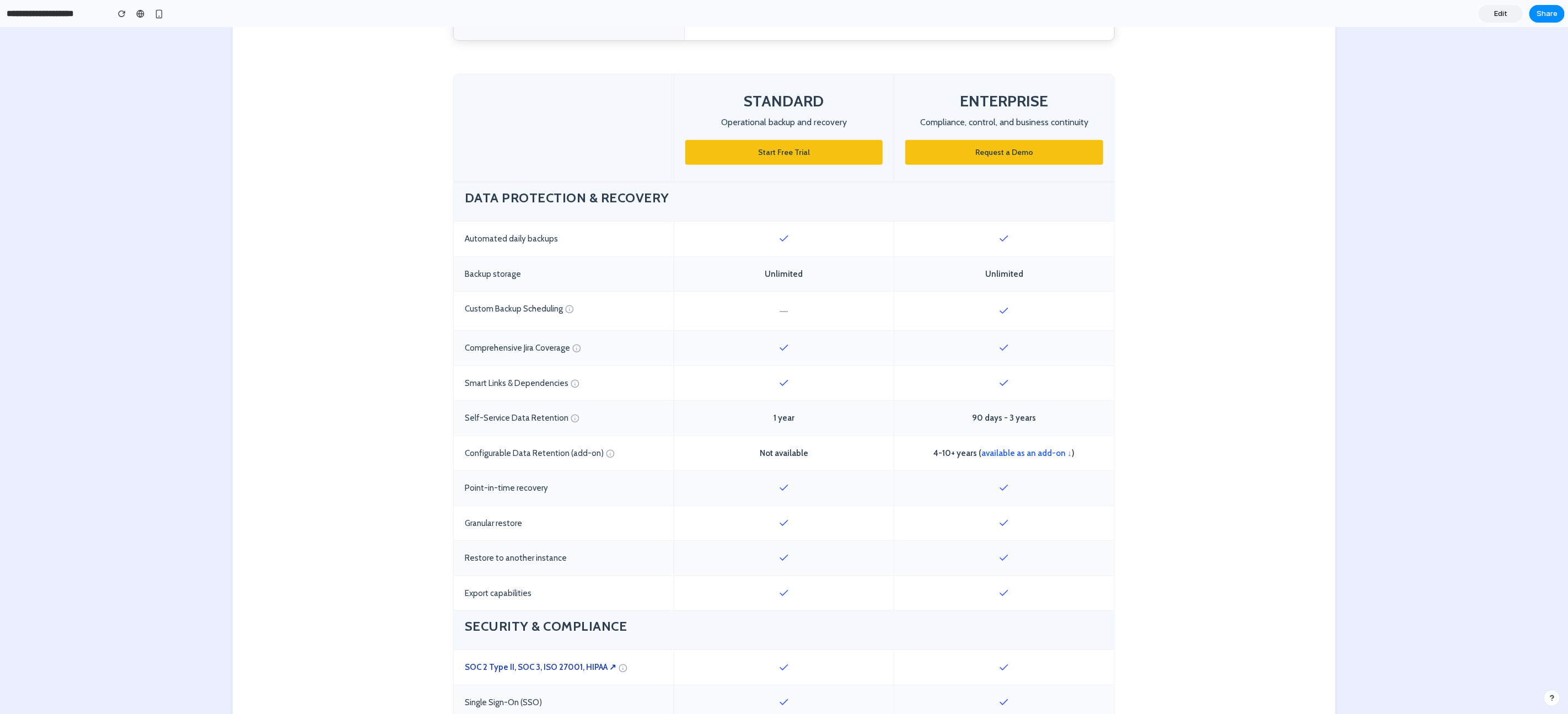
click at [1038, 419] on div "90 days - 3 years" at bounding box center [1004, 418] width 220 height 35
drag, startPoint x: 1035, startPoint y: 415, endPoint x: 952, endPoint y: 416, distance: 83.0
click at [952, 416] on div "90 days - 3 years" at bounding box center [1004, 418] width 220 height 35
click at [986, 414] on div "90 days - 3 years" at bounding box center [1004, 418] width 220 height 35
drag, startPoint x: 986, startPoint y: 418, endPoint x: 1034, endPoint y: 419, distance: 48.0
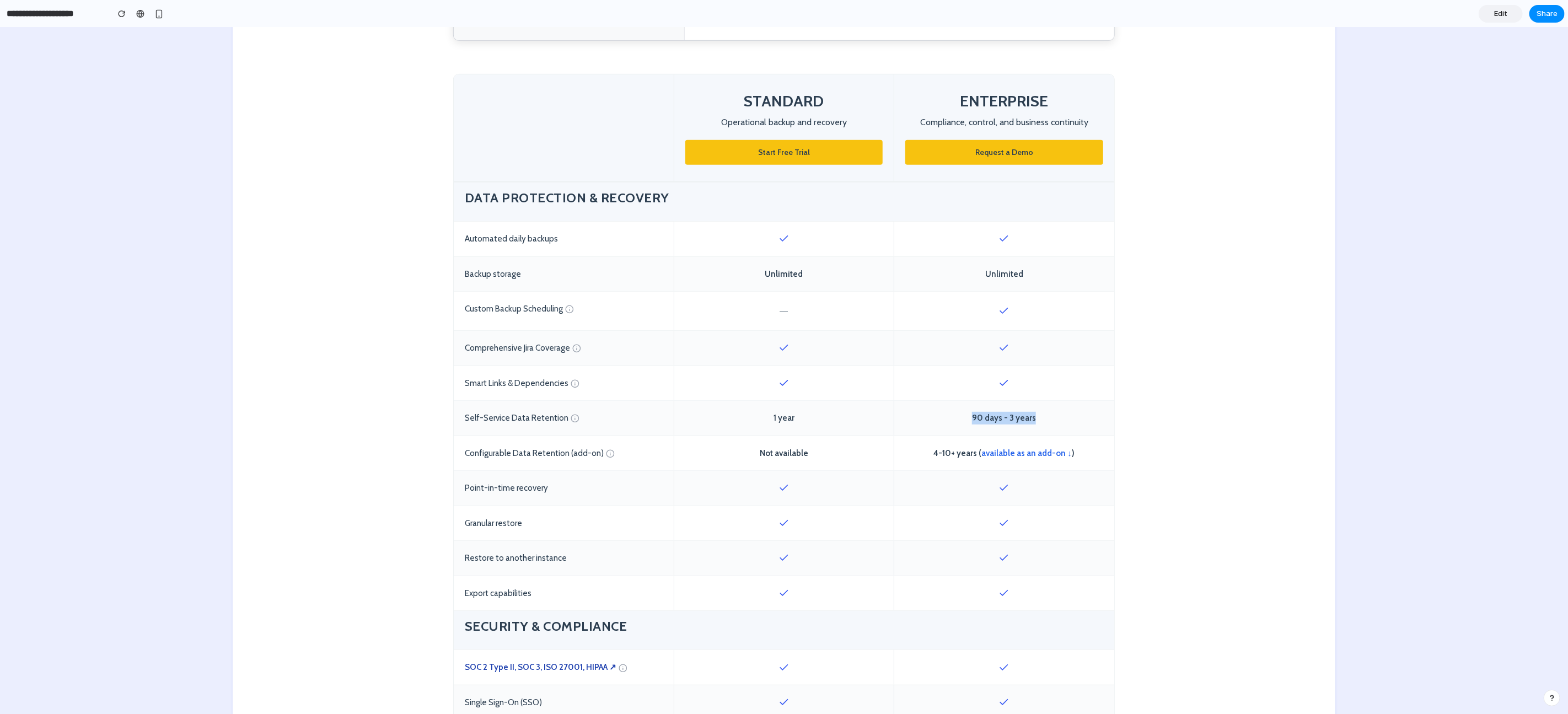
click at [1034, 419] on div "90 days - 3 years" at bounding box center [1004, 418] width 220 height 35
click at [999, 418] on div "90 days - 3 years" at bounding box center [1004, 418] width 220 height 35
click at [984, 418] on div "90 days - 3 years" at bounding box center [1004, 418] width 220 height 35
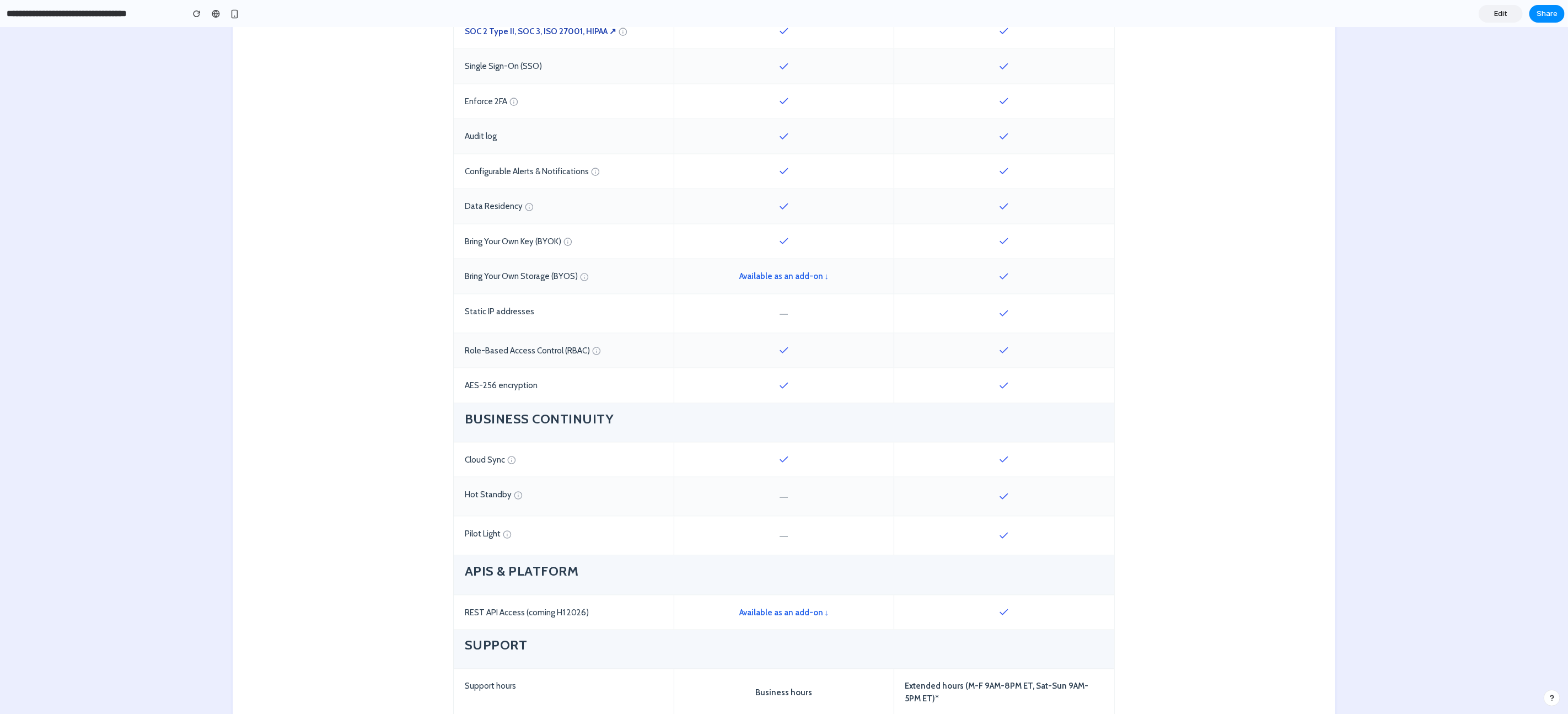
scroll to position [1158, 0]
drag, startPoint x: 1011, startPoint y: 535, endPoint x: 989, endPoint y: 533, distance: 22.1
click at [980, 533] on div at bounding box center [1004, 533] width 220 height 38
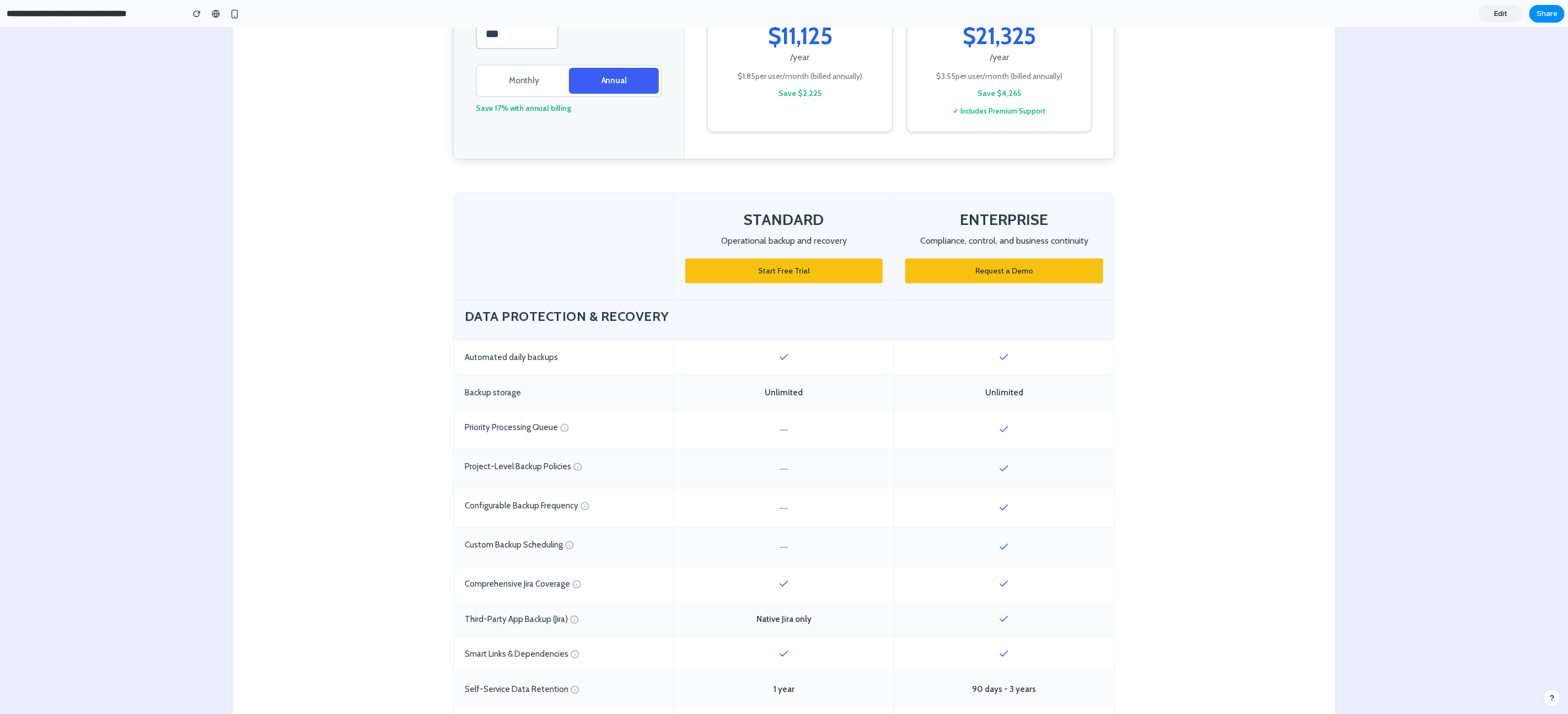
scroll to position [228, 0]
